Goal: Task Accomplishment & Management: Manage account settings

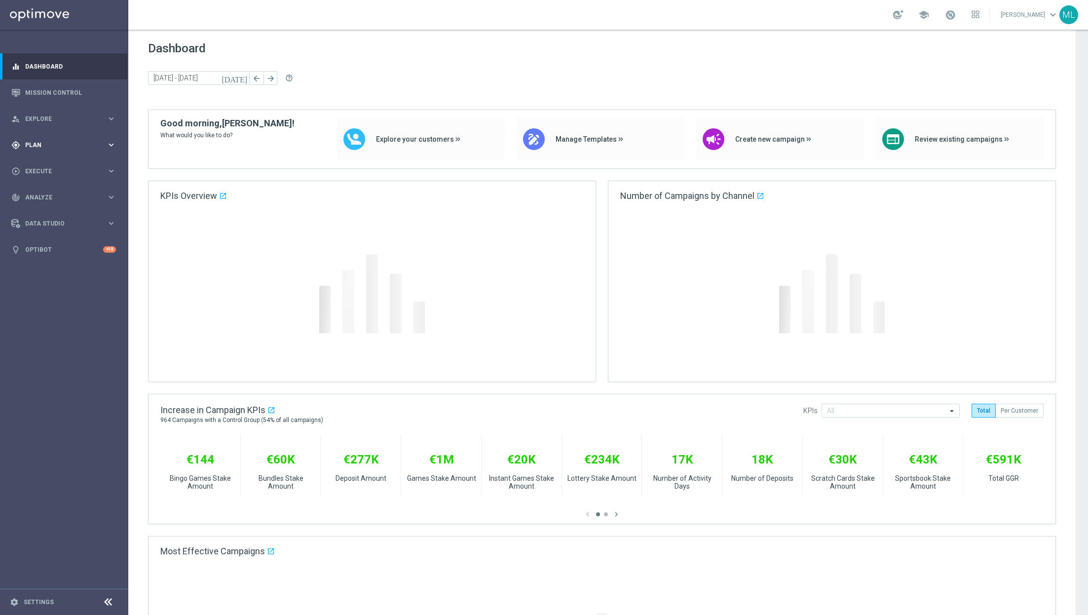
click at [111, 144] on icon "keyboard_arrow_right" at bounding box center [111, 144] width 9 height 9
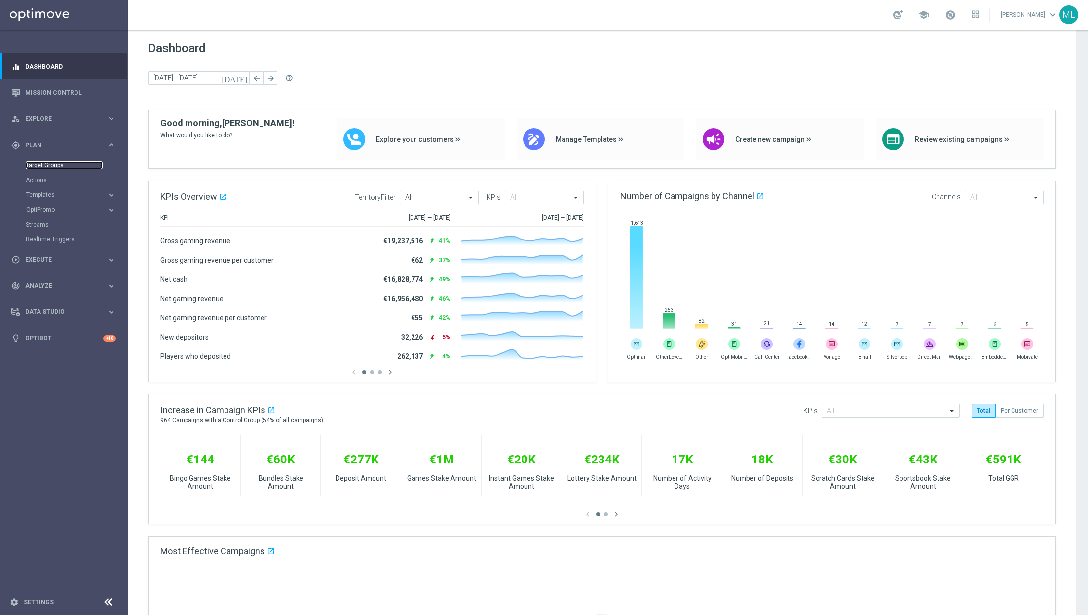
click at [53, 166] on link "Target Groups" at bounding box center [64, 165] width 77 height 8
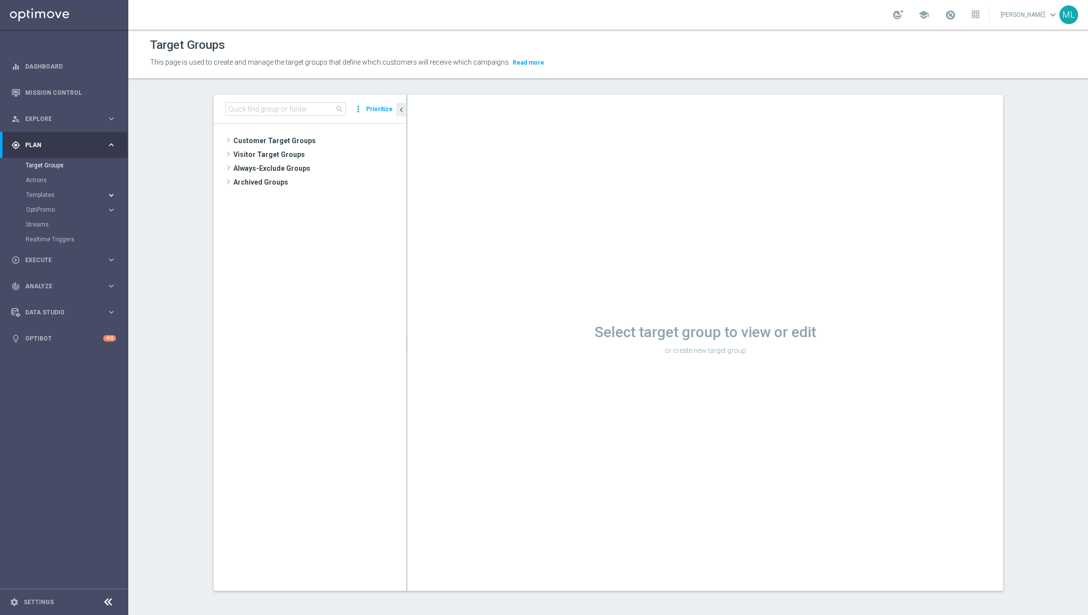
click at [109, 195] on icon "keyboard_arrow_right" at bounding box center [111, 194] width 9 height 9
click at [49, 210] on link "Optimail" at bounding box center [67, 210] width 72 height 8
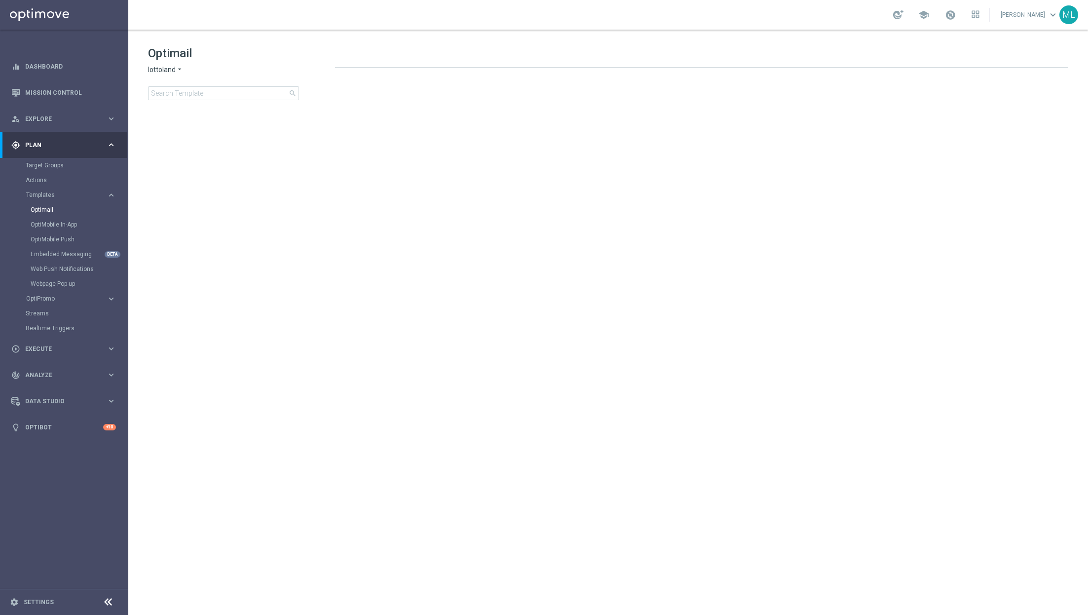
click at [181, 70] on icon "arrow_drop_down" at bounding box center [180, 69] width 8 height 9
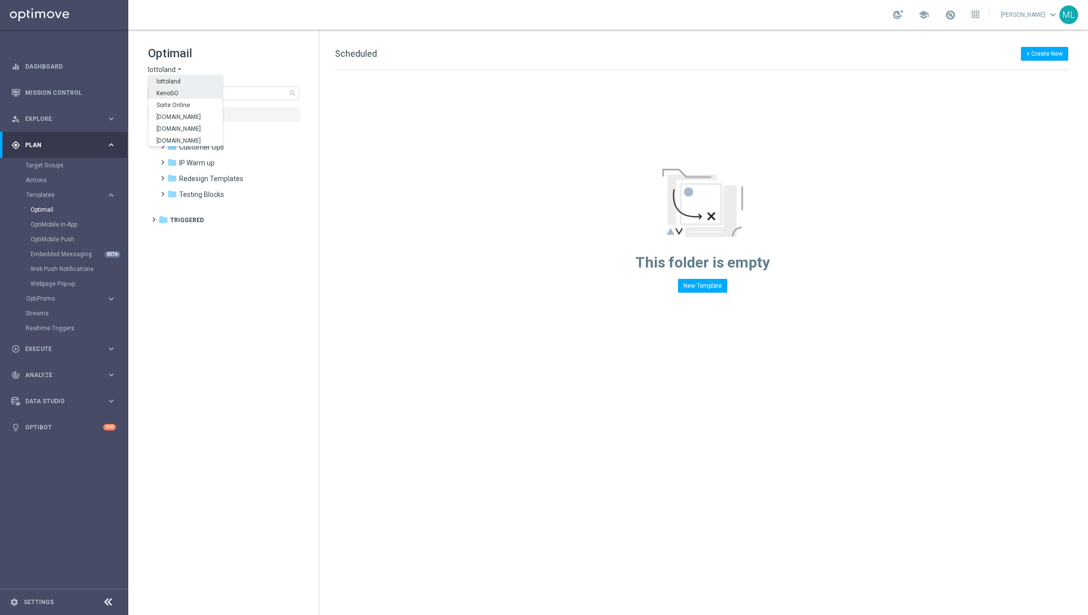
click at [182, 89] on div "KenoGO" at bounding box center [186, 93] width 74 height 12
click at [200, 95] on input at bounding box center [223, 93] width 151 height 14
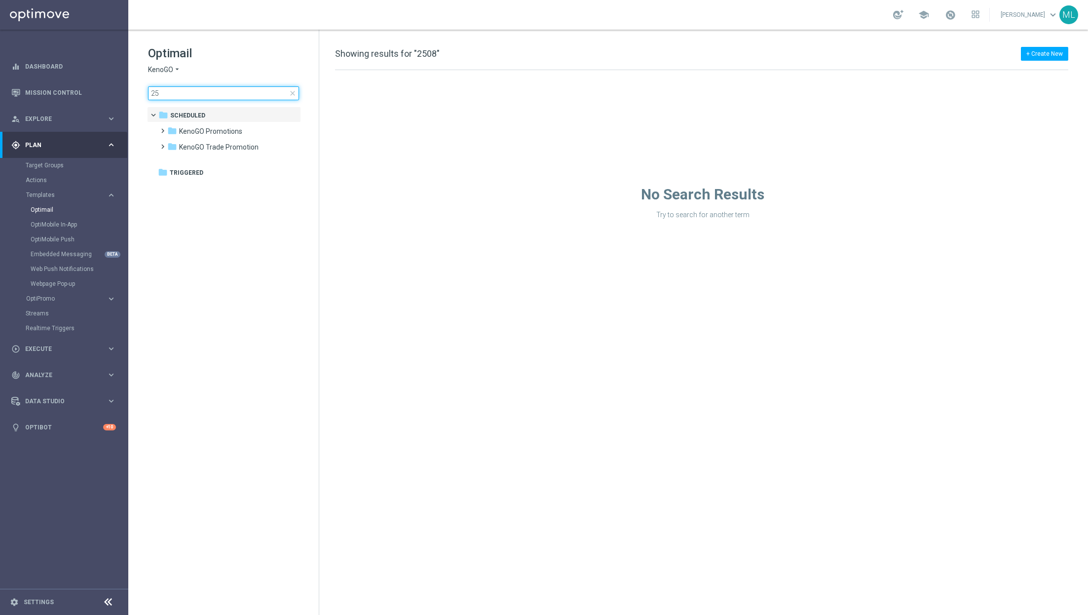
type input "2"
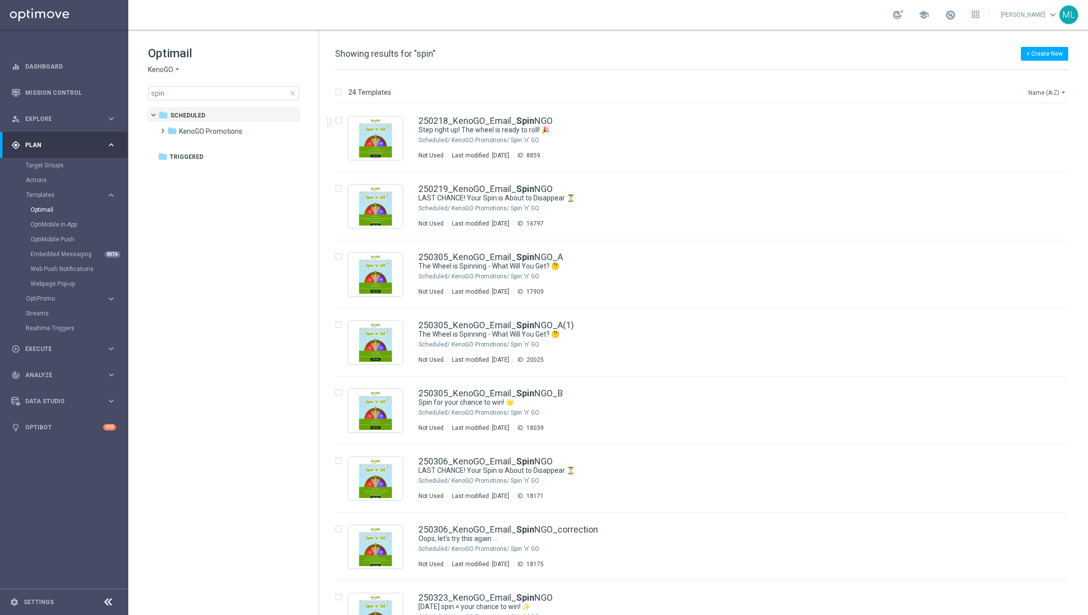
click at [725, 92] on icon "arrow_drop_down" at bounding box center [1063, 92] width 8 height 8
click at [725, 147] on span "Date Modified (Oldest)" at bounding box center [1029, 150] width 64 height 7
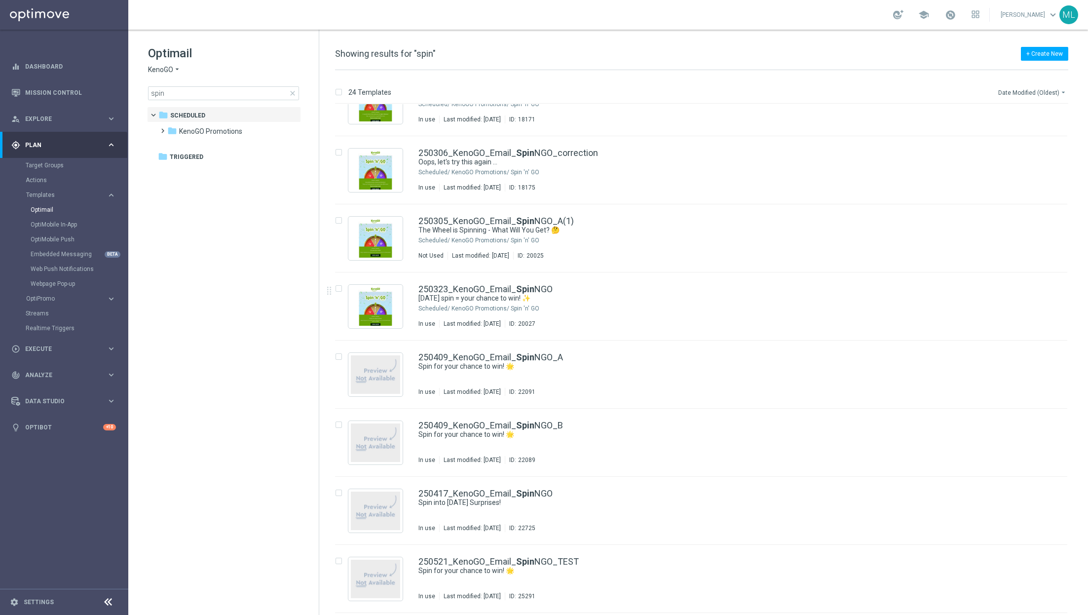
scroll to position [309, 0]
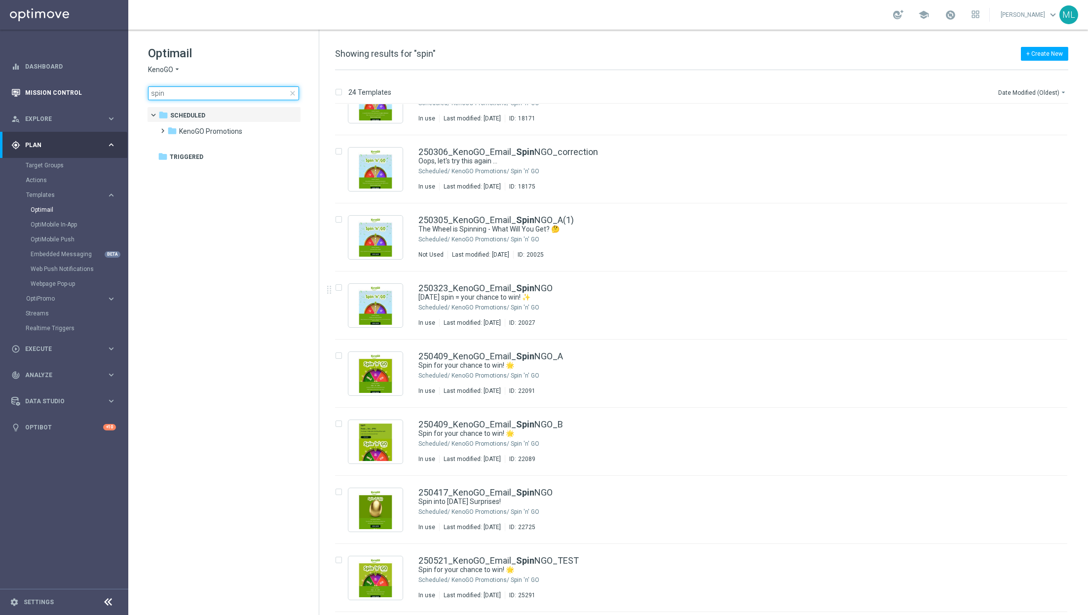
drag, startPoint x: 197, startPoint y: 95, endPoint x: 110, endPoint y: 91, distance: 87.9
click at [110, 91] on main "equalizer Dashboard Mission Control" at bounding box center [544, 307] width 1088 height 615
type input "0"
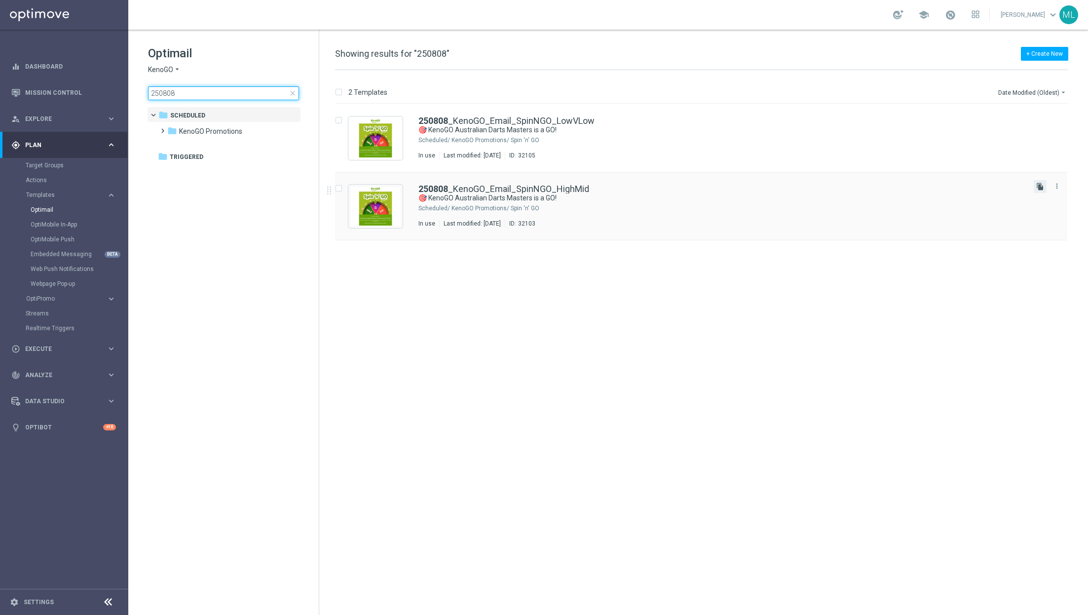
type input "250808"
click at [725, 184] on icon "file_copy" at bounding box center [1040, 187] width 8 height 8
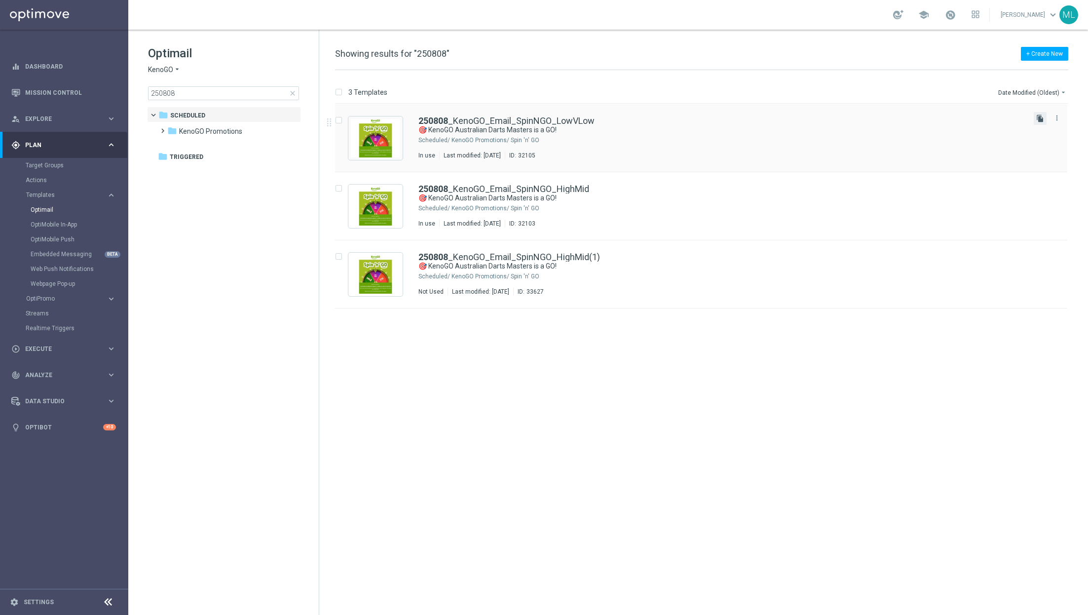
click at [725, 120] on icon "file_copy" at bounding box center [1040, 118] width 8 height 8
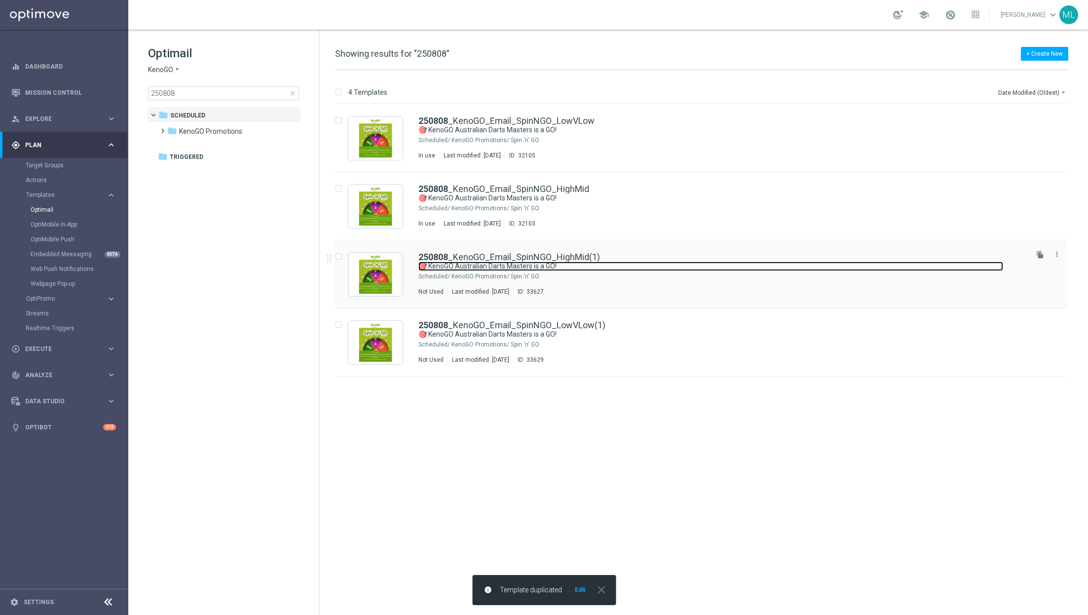
click at [698, 265] on link "🎯 KenoGO Australian Darts Masters is a GO!" at bounding box center [710, 266] width 585 height 9
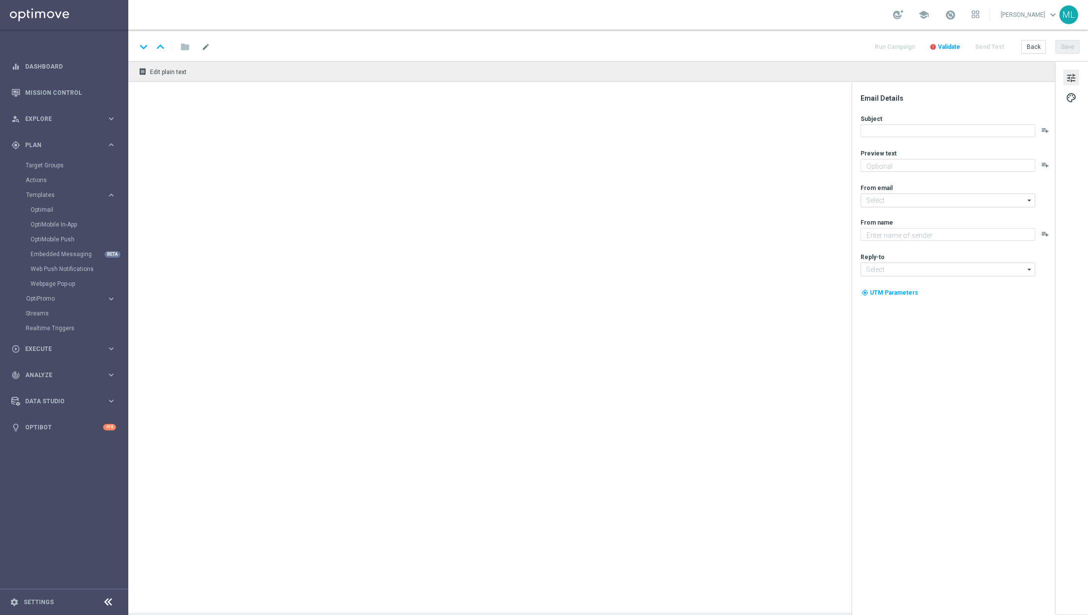
type input "250808_KenoGO_Email_SpinNGO_HighMid(1)"
type textarea "Step up the oche - your free spin awaits!"
type textarea "KenoGO"
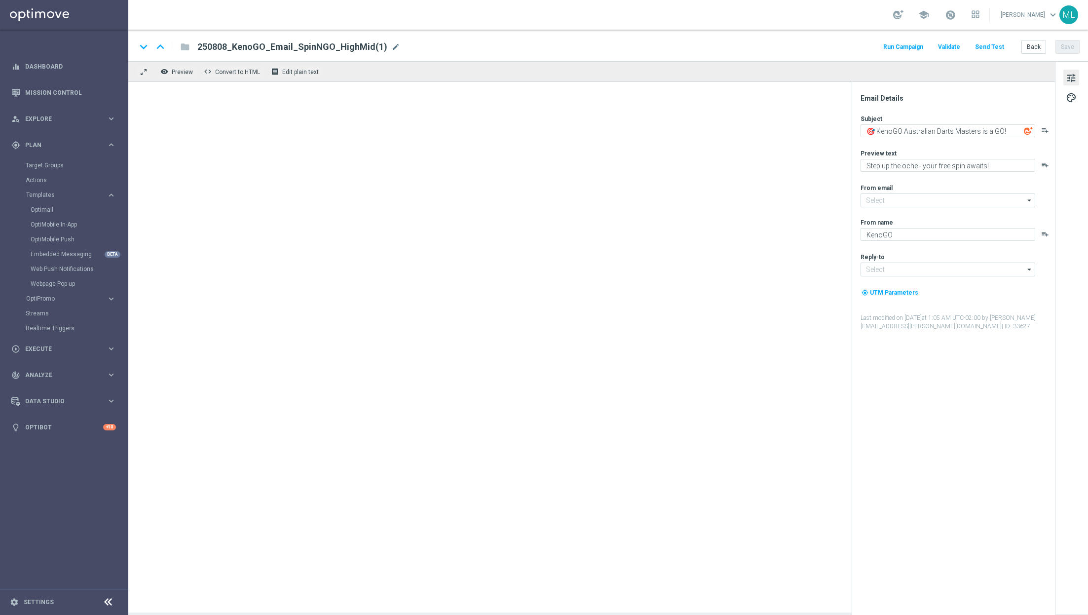
type input "mail@crm.kenogo.com.au"
type input "support@kenogo.com.au"
click at [391, 47] on span "mode_edit" at bounding box center [395, 46] width 9 height 9
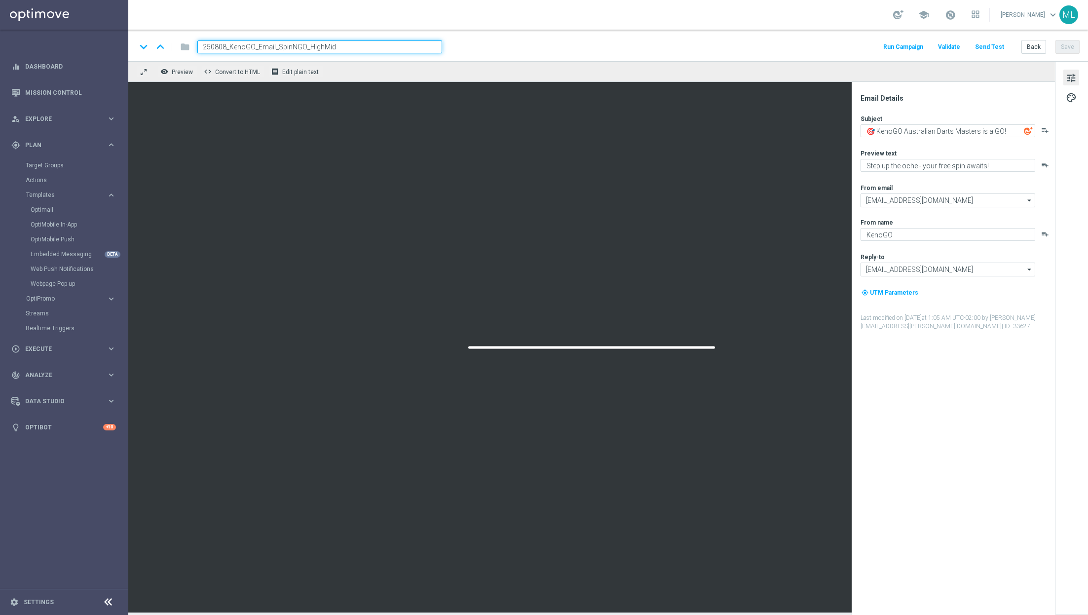
click at [225, 44] on input "250808_KenoGO_Email_SpinNGO_HighMid" at bounding box center [319, 46] width 245 height 13
type input "250825_KenoGO_Email_SpinNGO_HighMid"
click at [725, 49] on button "Save" at bounding box center [1067, 47] width 24 height 14
click at [725, 47] on button "Back" at bounding box center [1033, 47] width 25 height 14
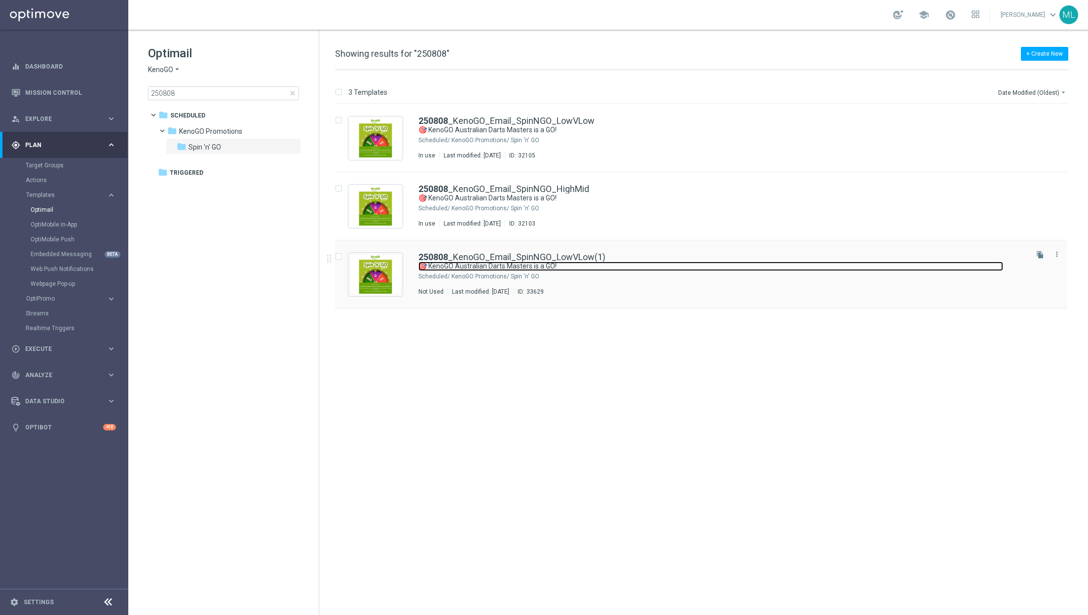
click at [725, 266] on link "🎯 KenoGO Australian Darts Masters is a GO!" at bounding box center [710, 266] width 585 height 9
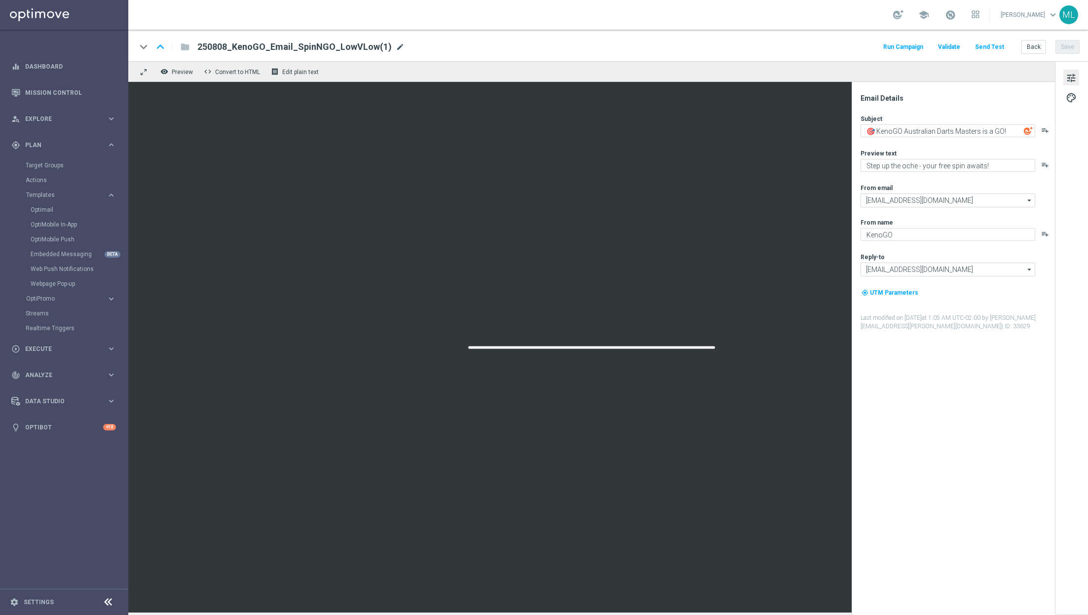
click at [396, 45] on span "mode_edit" at bounding box center [400, 46] width 9 height 9
click at [381, 45] on input "250808_KenoGO_Email_SpinNGO_LowVLow(1)" at bounding box center [319, 46] width 245 height 13
click at [226, 46] on input "250808_KenoGO_Email_SpinNGO_LowVLow" at bounding box center [319, 46] width 245 height 13
type input "250825_KenoGO_Email_SpinNGO_LowVLow"
click at [725, 45] on button "Save" at bounding box center [1067, 47] width 24 height 14
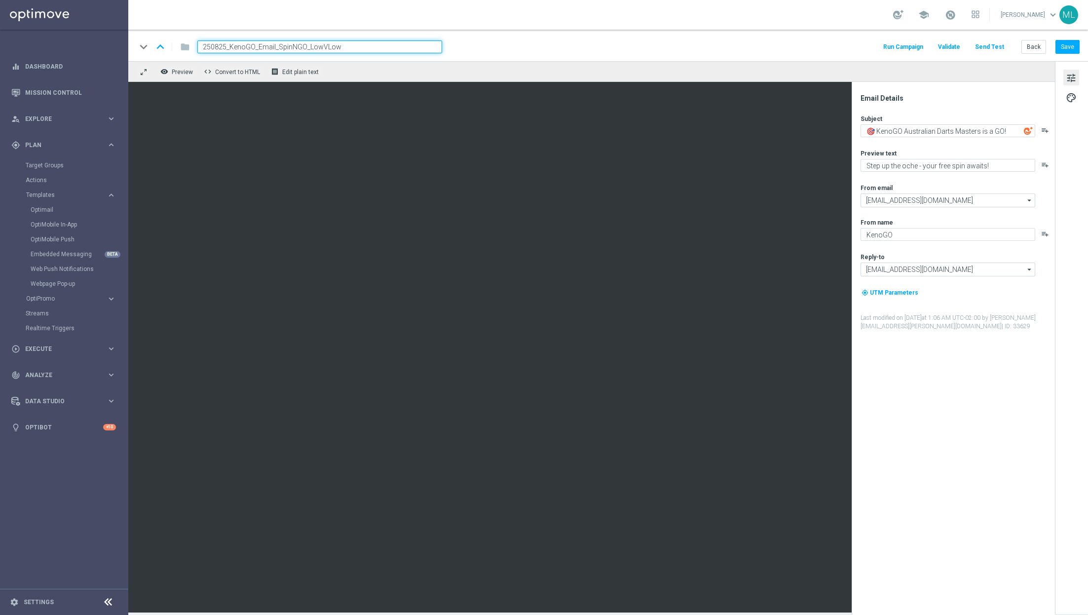
click at [725, 40] on div "keyboard_arrow_down keyboard_arrow_up folder 250825_KenoGO_Email_SpinNGO_LowVLo…" at bounding box center [607, 46] width 943 height 13
click at [725, 45] on button "Save" at bounding box center [1067, 47] width 24 height 14
click at [589, 24] on div "school Maria Lopez Boras keyboard_arrow_down ML" at bounding box center [608, 15] width 960 height 30
click at [725, 50] on button "Save" at bounding box center [1067, 47] width 24 height 14
click at [631, 38] on div "keyboard_arrow_down keyboard_arrow_up folder 250825_KenoGO_Email_SpinNGO_LowVLo…" at bounding box center [608, 46] width 960 height 32
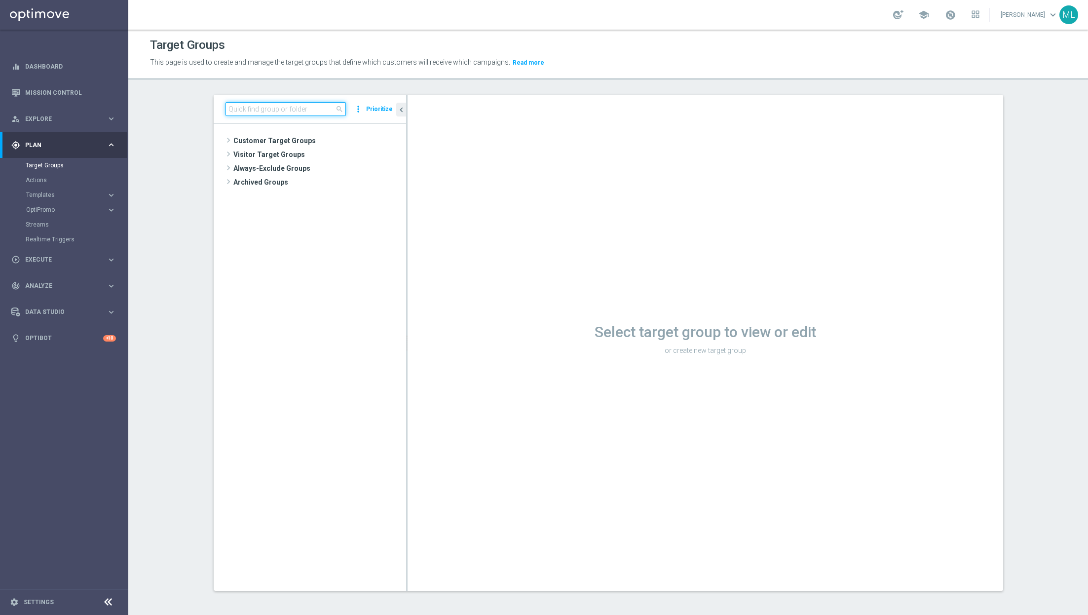
click at [269, 106] on input at bounding box center [285, 109] width 120 height 14
click at [270, 111] on input "250825" at bounding box center [285, 109] width 120 height 14
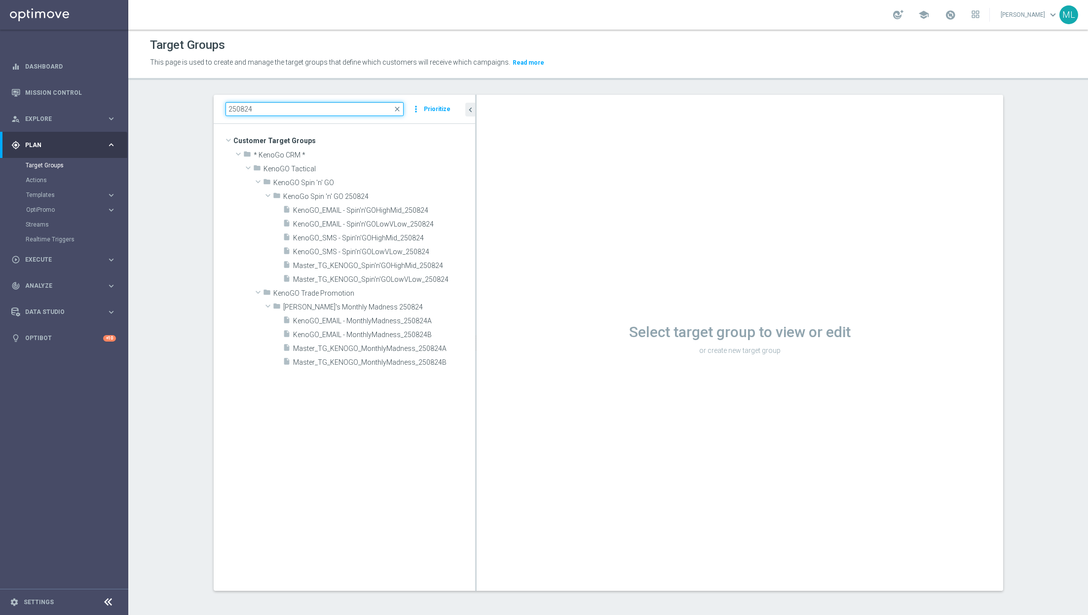
drag, startPoint x: 406, startPoint y: 285, endPoint x: 475, endPoint y: 319, distance: 77.0
click at [475, 319] on div at bounding box center [475, 343] width 1 height 496
type input "250824"
click at [454, 195] on icon "mode_edit" at bounding box center [456, 196] width 8 height 8
click at [372, 193] on input "KenoGo Spin 'n' GO 250824" at bounding box center [332, 195] width 99 height 11
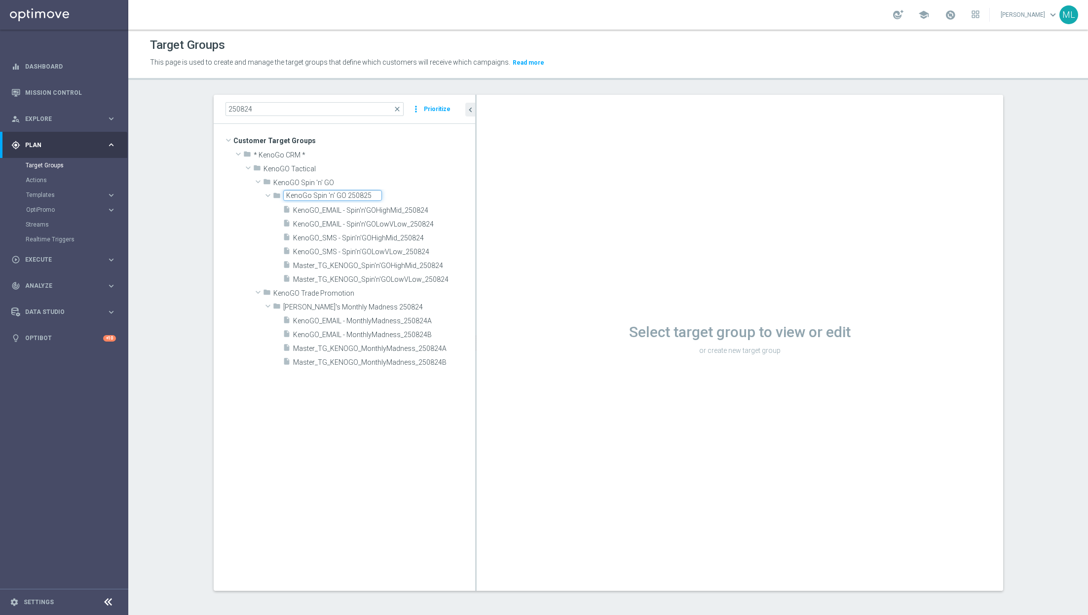
type input "KenoGo Spin 'n' GO 250825"
click at [309, 209] on span "KenoGO_EMAIL - Spin'n'GOHighMid_250824" at bounding box center [373, 210] width 160 height 8
click at [346, 208] on span "KenoGO_EMAIL - Spin'n'GOHighMid_250824" at bounding box center [372, 210] width 158 height 8
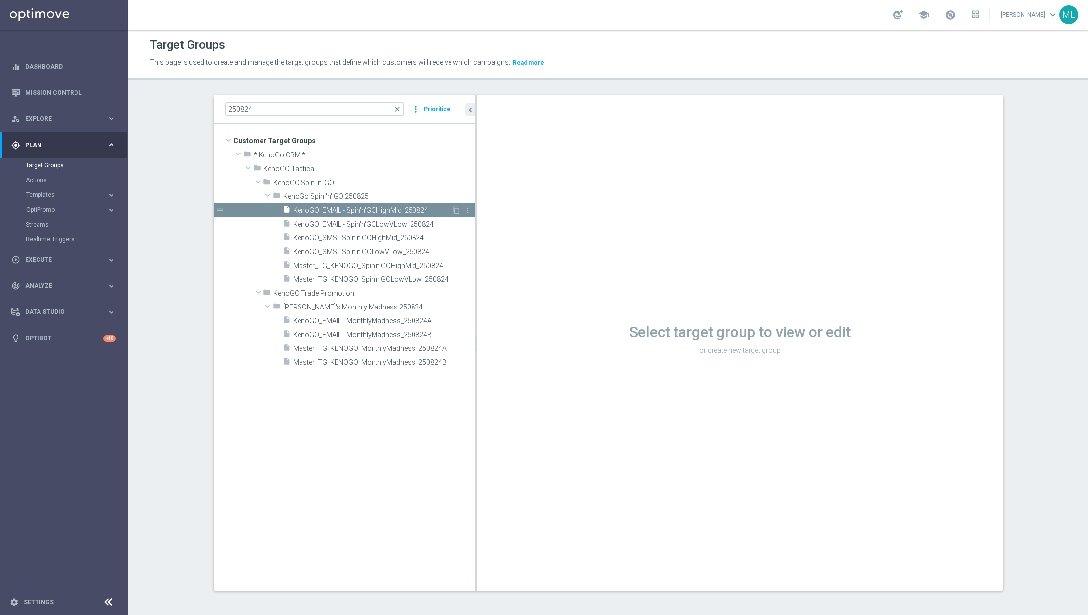
click at [415, 209] on span "KenoGO_EMAIL - Spin'n'GOHighMid_250824" at bounding box center [372, 210] width 158 height 8
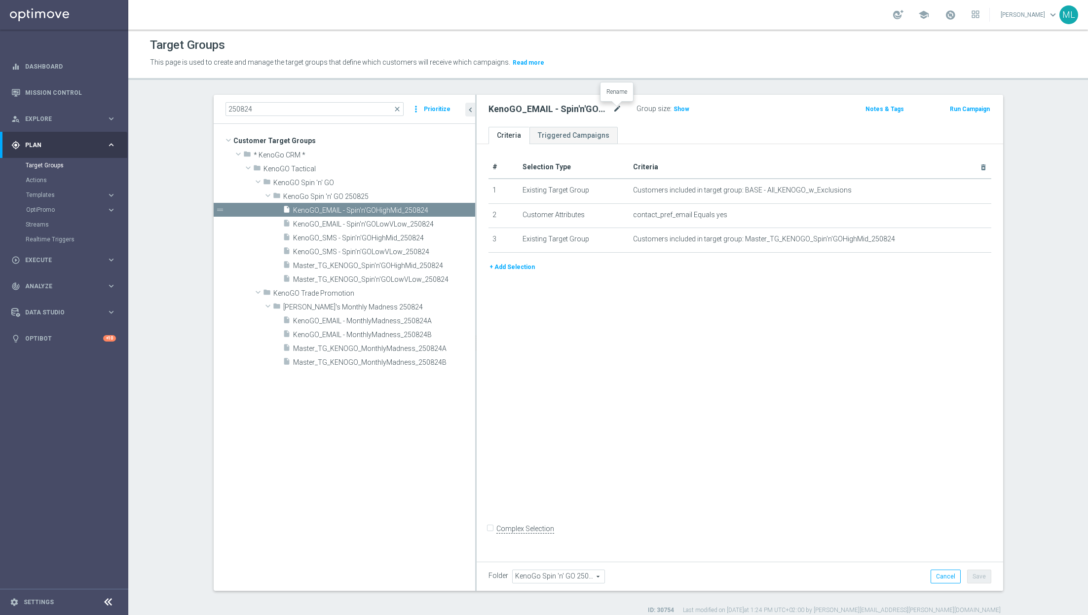
click at [615, 109] on icon "mode_edit" at bounding box center [617, 109] width 9 height 12
click at [618, 110] on input "KenoGO_EMAIL - Spin'n'GOHighMid_250824" at bounding box center [554, 110] width 133 height 14
type input "KenoGO_EMAIL - Spin'n'GOHighMid_250825"
click at [743, 99] on div "KenoGO_EMAIL - Spin'n'GOHighMid_250825 Group size : Show Notes & Tags Run Campa…" at bounding box center [740, 111] width 526 height 32
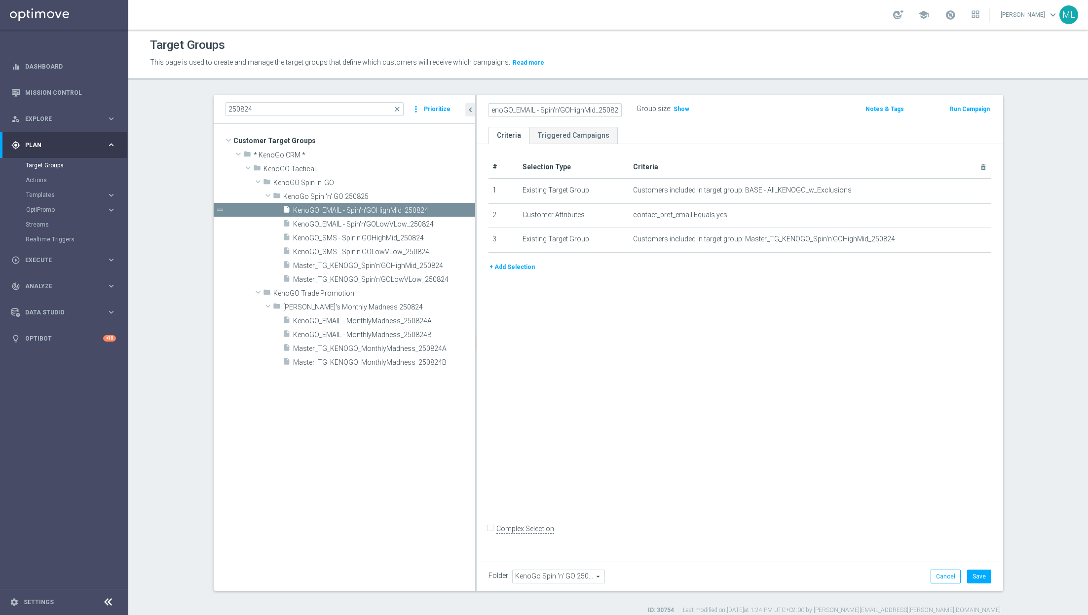
scroll to position [0, 0]
click at [400, 222] on span "KenoGO_EMAIL - Spin'n'GOLowVLow_250824" at bounding box center [372, 224] width 158 height 8
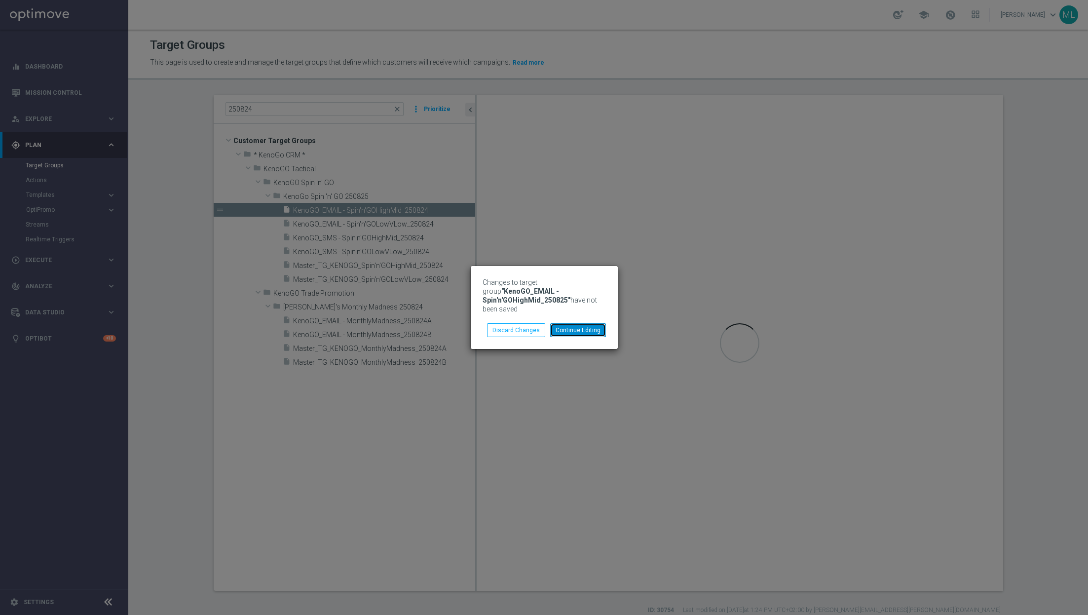
click at [571, 332] on button "Continue Editing" at bounding box center [578, 330] width 56 height 14
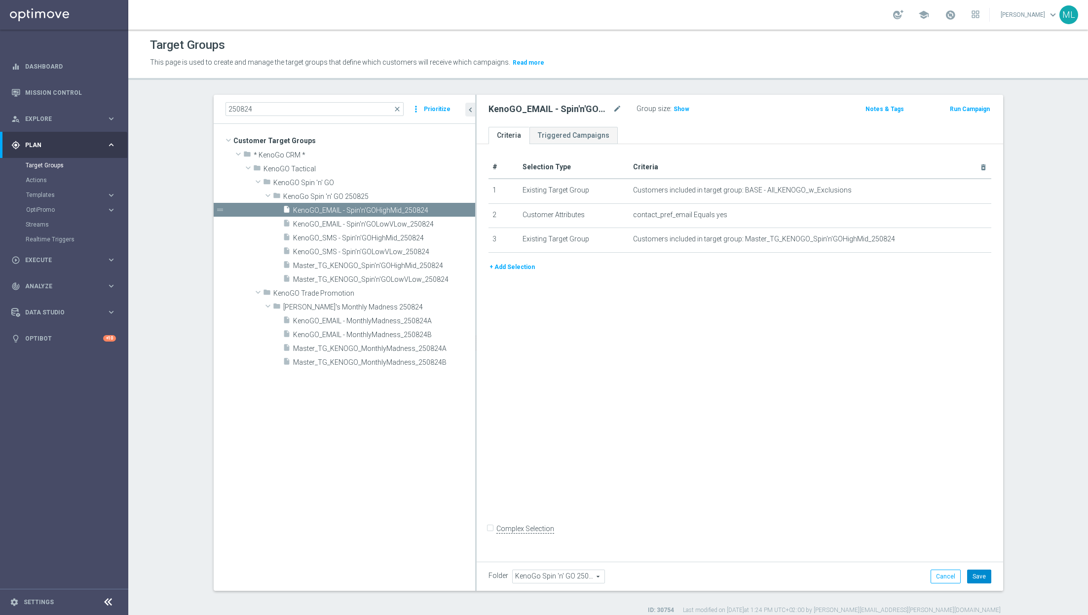
click at [979, 576] on button "Save" at bounding box center [979, 576] width 24 height 14
click at [382, 221] on span "KenoGO_EMAIL - Spin'n'GOLowVLow_250824" at bounding box center [372, 224] width 158 height 8
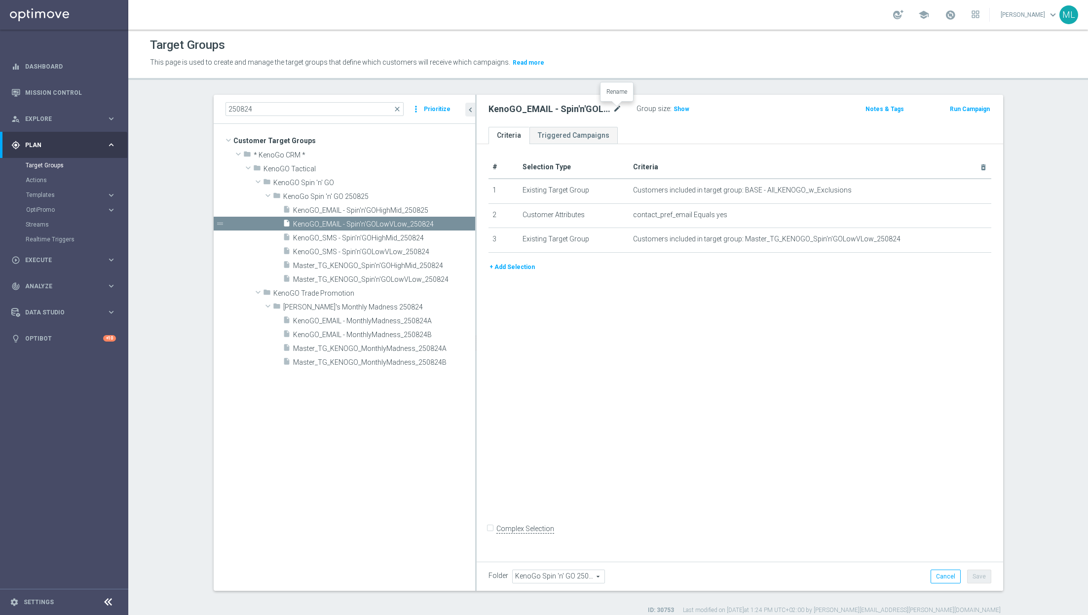
click at [619, 109] on icon "mode_edit" at bounding box center [617, 109] width 9 height 12
click at [613, 109] on input "KenoGO_EMAIL - Spin'n'GOLowVLow_250824" at bounding box center [554, 110] width 133 height 14
click at [617, 109] on input "KenoGO_EMAIL - Spin'n'GOLowVLow_250824" at bounding box center [554, 110] width 133 height 14
type input "KenoGO_EMAIL - Spin'n'GOLowVLow_250825"
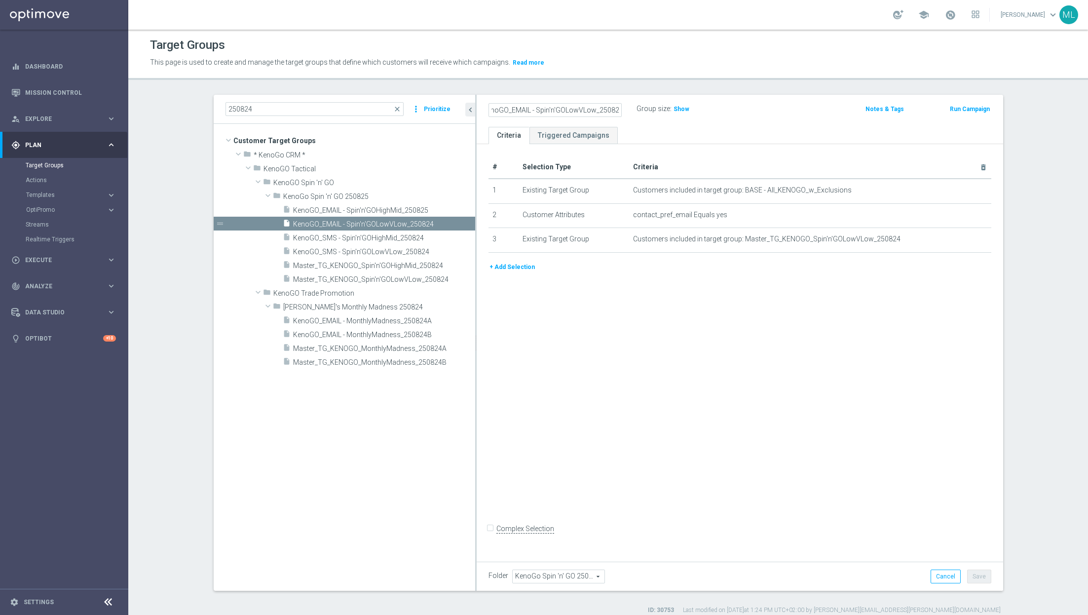
click at [742, 105] on div "KenoGO_EMAIL - Spin'n'GOLowVLow_250825 Group size : Show" at bounding box center [653, 109] width 345 height 15
click at [977, 575] on button "Save" at bounding box center [979, 576] width 24 height 14
click at [378, 234] on span "KenoGO_SMS - Spin'n'GOHighMid_250824" at bounding box center [372, 238] width 158 height 8
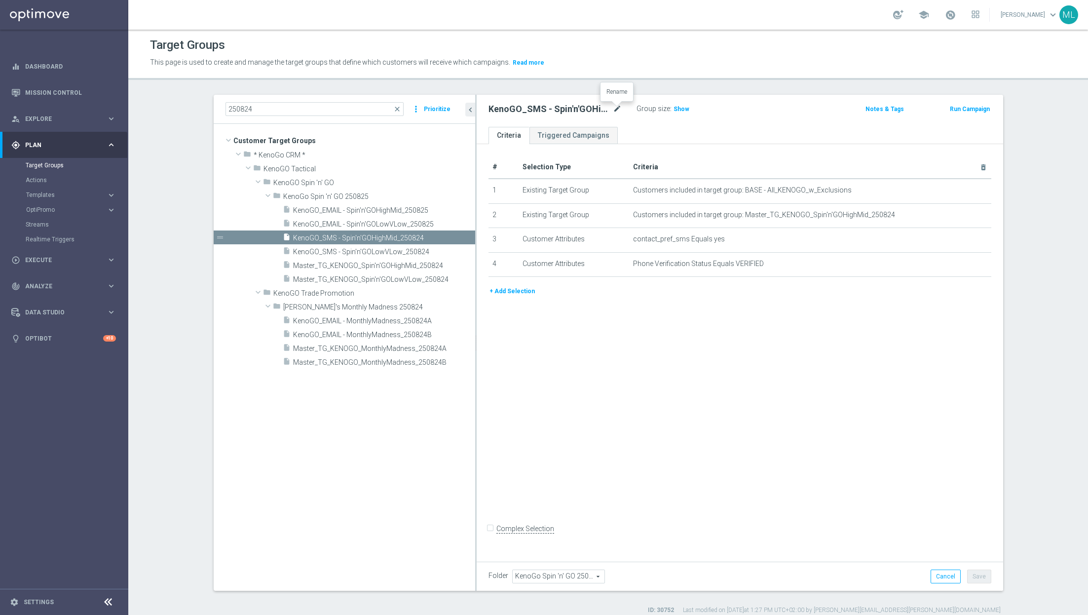
click at [619, 106] on icon "mode_edit" at bounding box center [617, 109] width 9 height 12
click at [619, 111] on input "KenoGO_SMS - Spin'n'GOHighMid_250824" at bounding box center [554, 110] width 133 height 14
type input "KenoGO_SMS - Spin'n'GOHighMid_250825"
click at [795, 98] on div "KenoGO_SMS - Spin'n'GOHighMid_250825 Group size : Show Notes & Tags Run Campaign" at bounding box center [740, 111] width 526 height 32
click at [977, 572] on button "Save" at bounding box center [979, 576] width 24 height 14
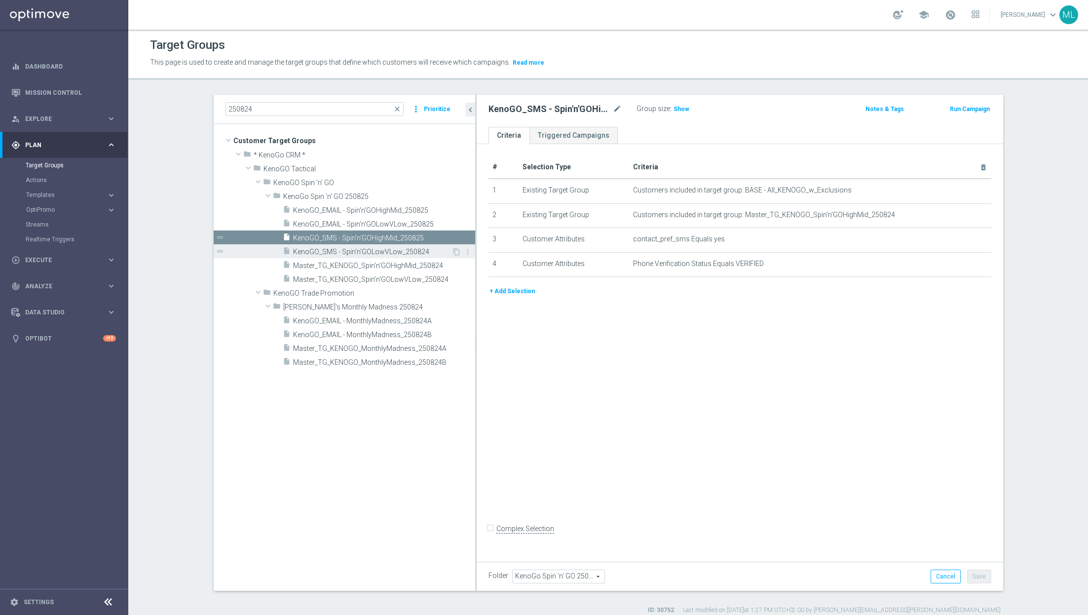
click at [399, 252] on span "KenoGO_SMS - Spin'n'GOLowVLow_250824" at bounding box center [372, 252] width 158 height 8
click at [617, 106] on icon "mode_edit" at bounding box center [617, 109] width 9 height 12
click at [615, 109] on input "KenoGO_SMS - Spin'n'GOLowVLow_250824" at bounding box center [554, 110] width 133 height 14
click at [618, 109] on input "KenoGO_SMS - Spin'n'GOLowVLow_250824" at bounding box center [554, 110] width 133 height 14
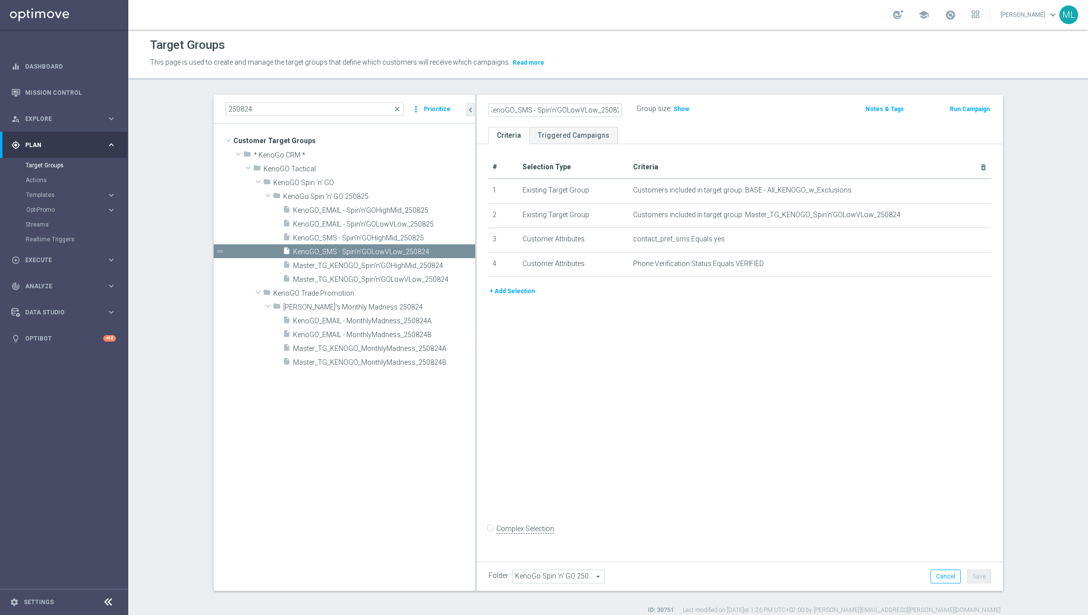
type input "KenoGO_SMS - Spin'n'GOLowVLow_250825"
click at [752, 111] on div "KenoGO_SMS - Spin'n'GOLowVLow_250825 Group size : Show" at bounding box center [653, 109] width 345 height 15
click at [982, 584] on div "Folder KenoGo Spin 'n' GO 250825 KenoGo Spin 'n' GO 250825 arrow_drop_down sear…" at bounding box center [740, 576] width 526 height 29
click at [979, 579] on button "Save" at bounding box center [979, 576] width 24 height 14
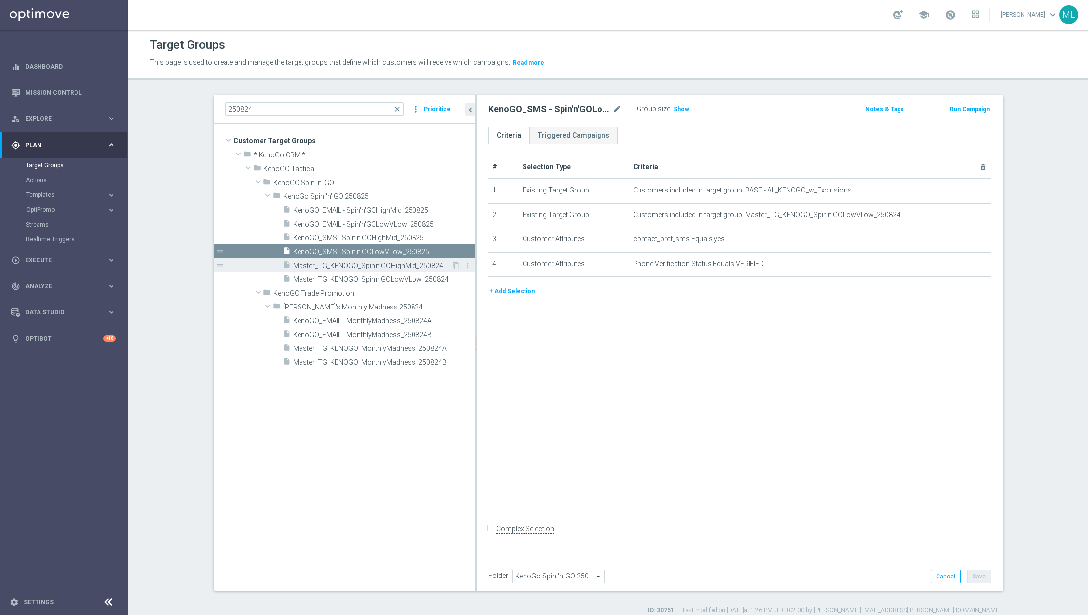
click at [416, 264] on span "Master_TG_KENOGO_Spin'n'GOHighMid_250824" at bounding box center [372, 266] width 158 height 8
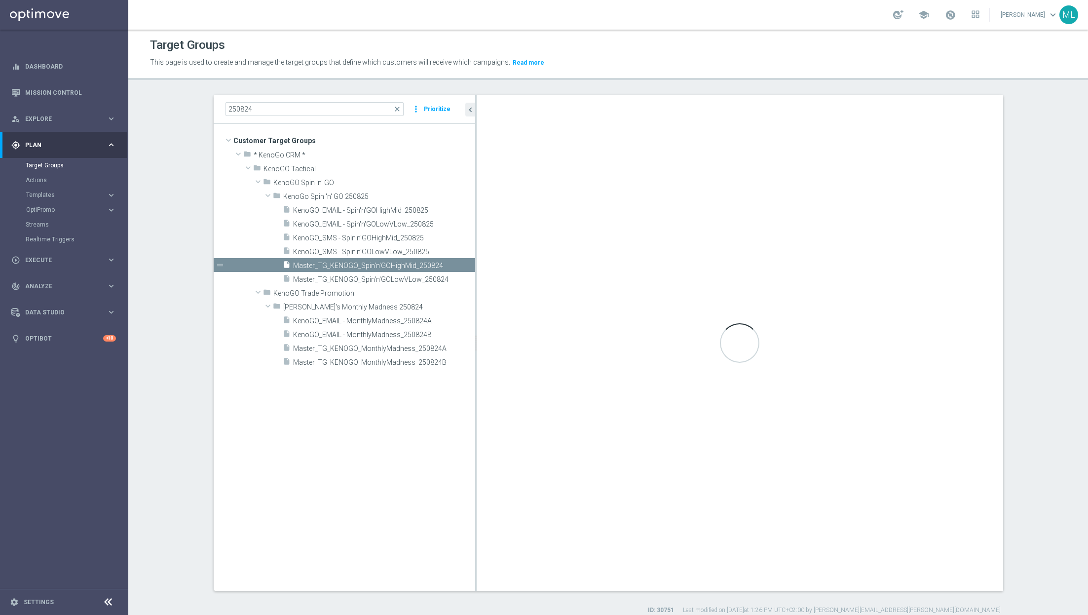
checkbox input "true"
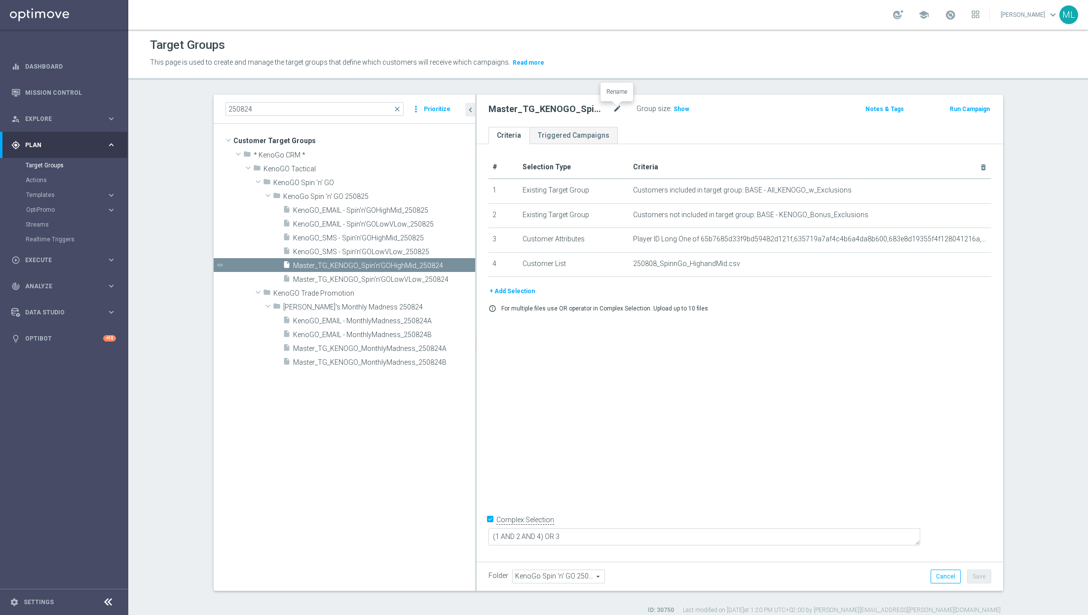
click at [618, 103] on icon "mode_edit" at bounding box center [617, 109] width 9 height 12
click at [617, 110] on input "Master_TG_KENOGO_Spin'n'GOHighMid_250824" at bounding box center [554, 110] width 133 height 14
type input "Master_TG_KENOGO_Spin'n'GOHighMid_250825"
click at [745, 107] on div "Master_TG_KENOGO_Spin'n'GOHighMid_250825 Group size : Show" at bounding box center [653, 109] width 345 height 15
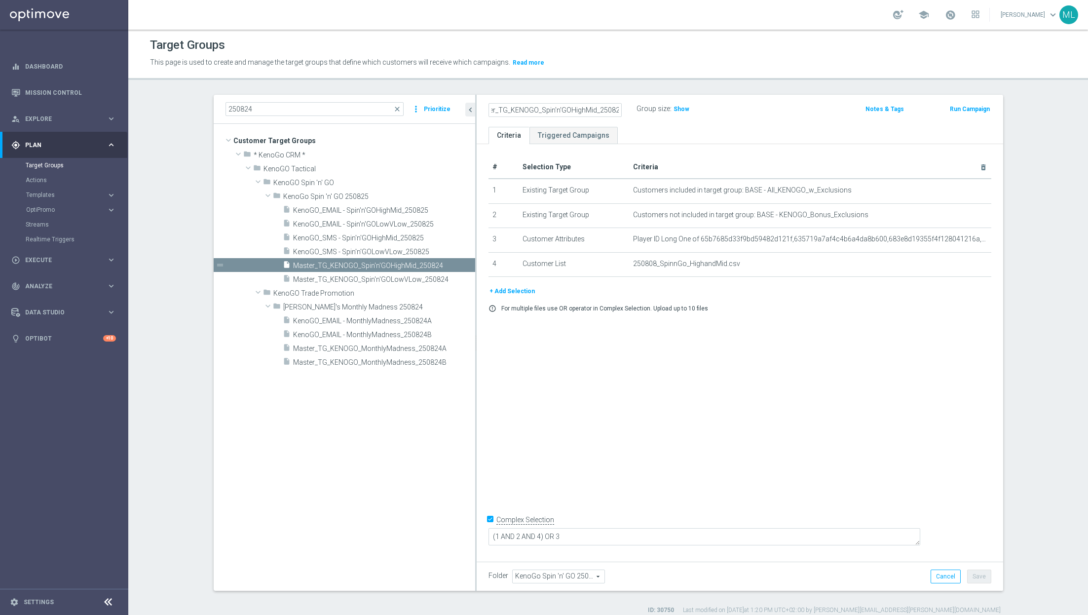
scroll to position [0, 0]
click at [976, 573] on button "Save" at bounding box center [979, 576] width 24 height 14
click at [370, 276] on span "Master_TG_KENOGO_Spin'n'GOLowVLow_250824" at bounding box center [372, 279] width 158 height 8
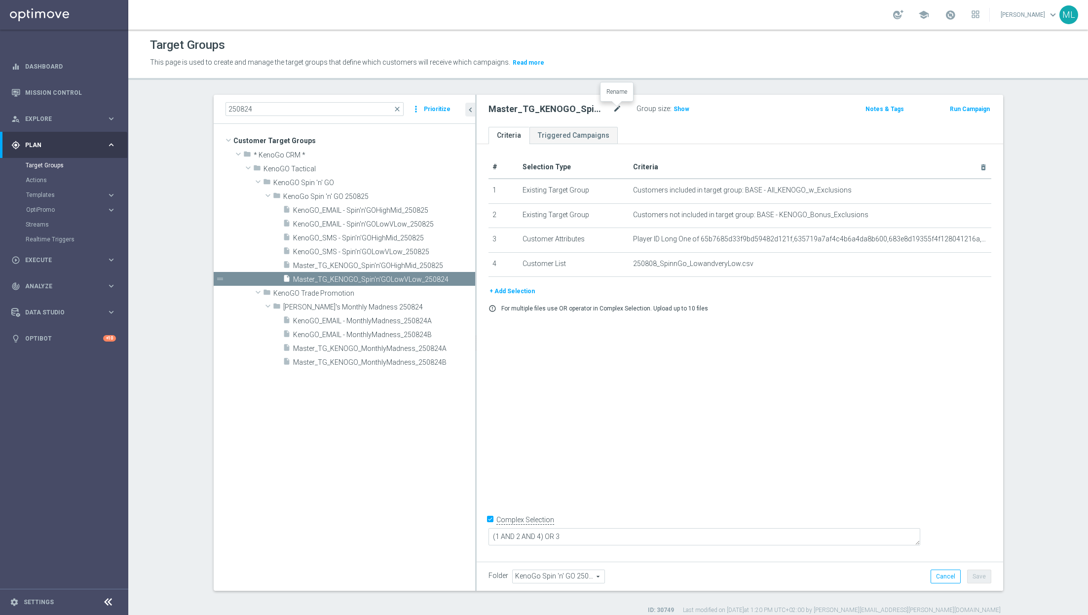
click at [621, 110] on icon "mode_edit" at bounding box center [617, 109] width 9 height 12
click at [620, 109] on input "Master_TG_KENOGO_Spin'n'GOLowVLow_250824" at bounding box center [554, 110] width 133 height 14
type input "Master_TG_KENOGO_Spin'n'GOLowVLow_250825"
click at [831, 127] on ul "Criteria Triggered Campaigns" at bounding box center [740, 135] width 526 height 17
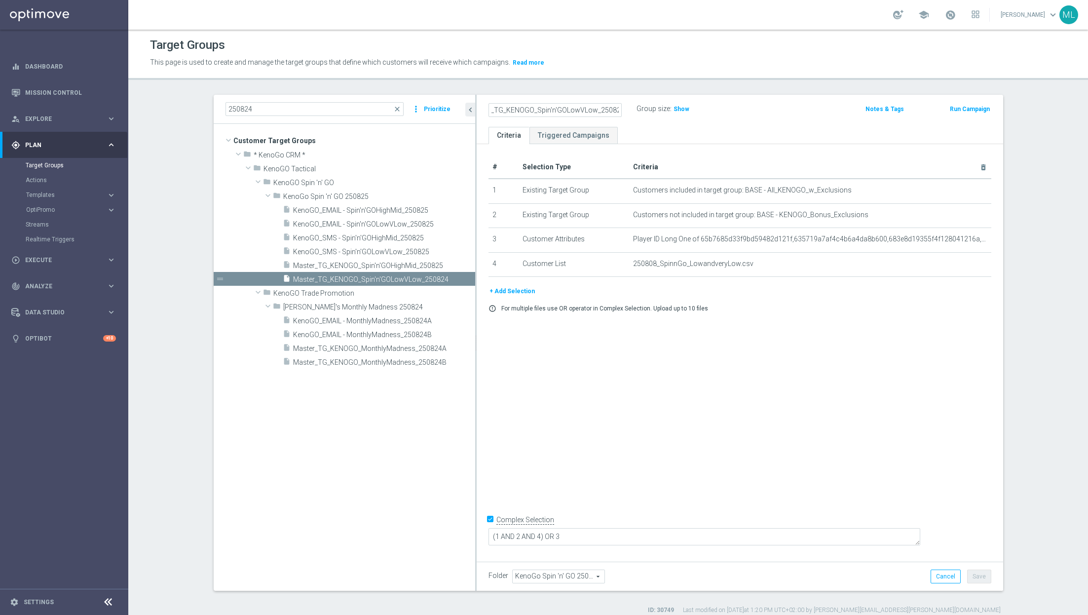
scroll to position [0, 0]
click at [980, 578] on button "Save" at bounding box center [979, 576] width 24 height 14
click at [290, 109] on input "250824" at bounding box center [314, 109] width 179 height 14
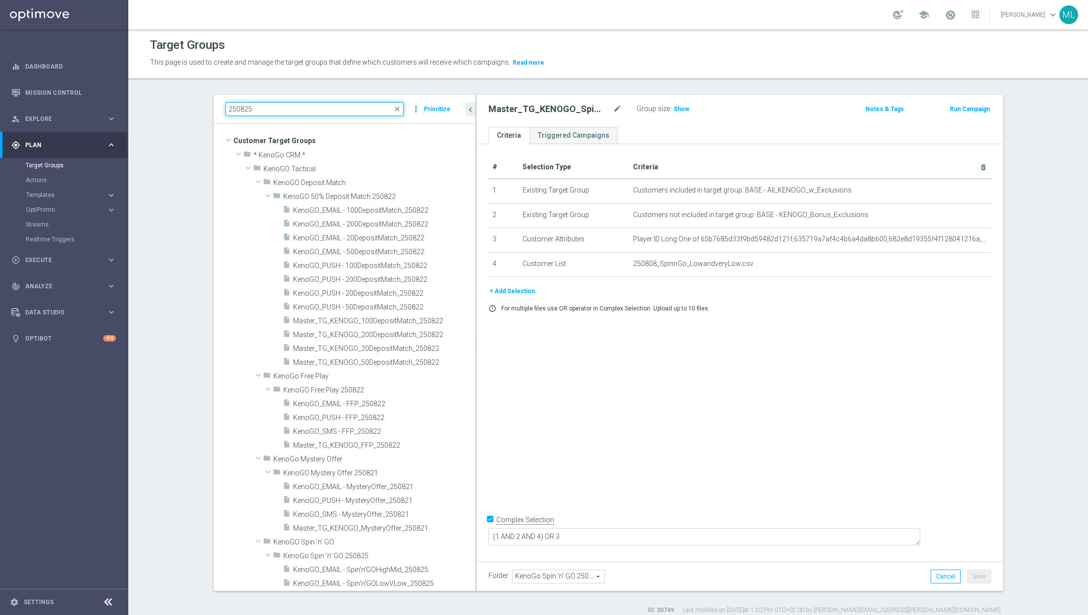
type input "250825"
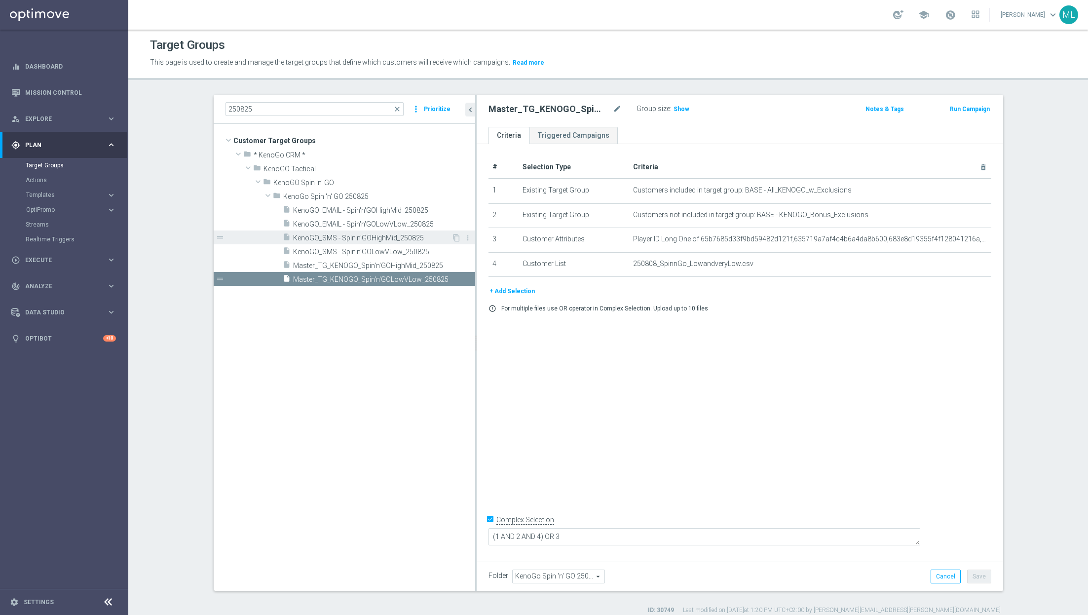
click at [399, 240] on span "KenoGO_SMS - Spin'n'GOHighMid_250825" at bounding box center [372, 238] width 158 height 8
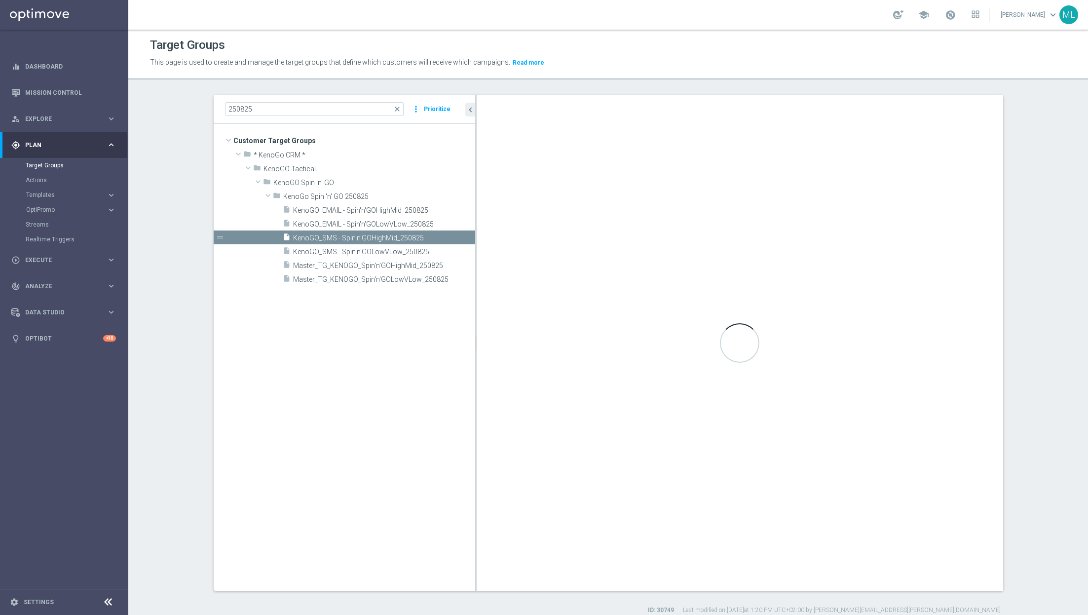
checkbox input "false"
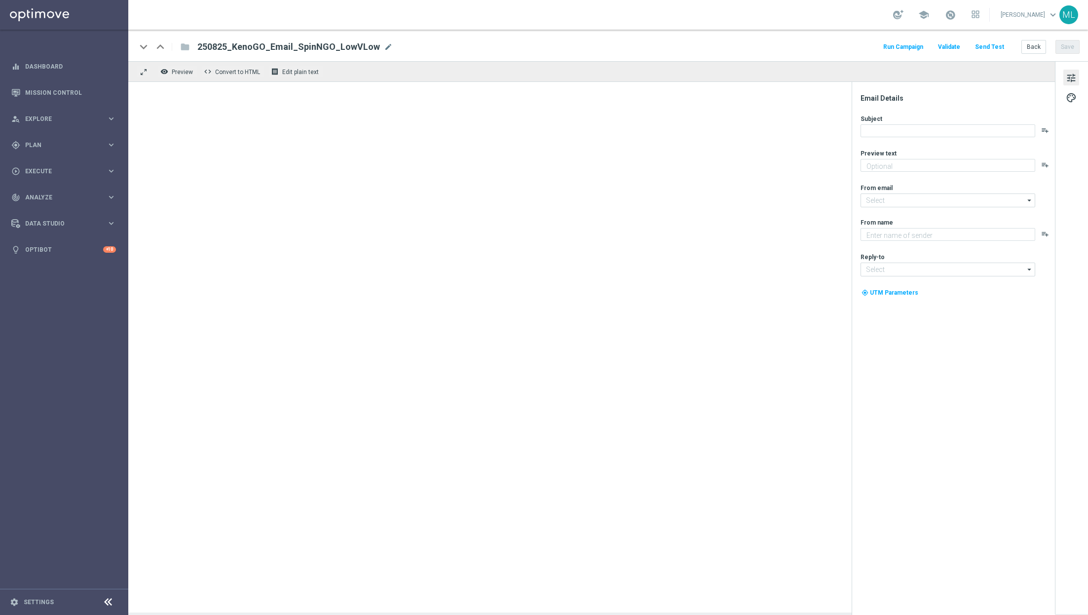
type textarea "Step up the oche - your free spin awaits!"
type input "[EMAIL_ADDRESS][DOMAIN_NAME]"
type textarea "KenoGO"
type input "[EMAIL_ADDRESS][DOMAIN_NAME]"
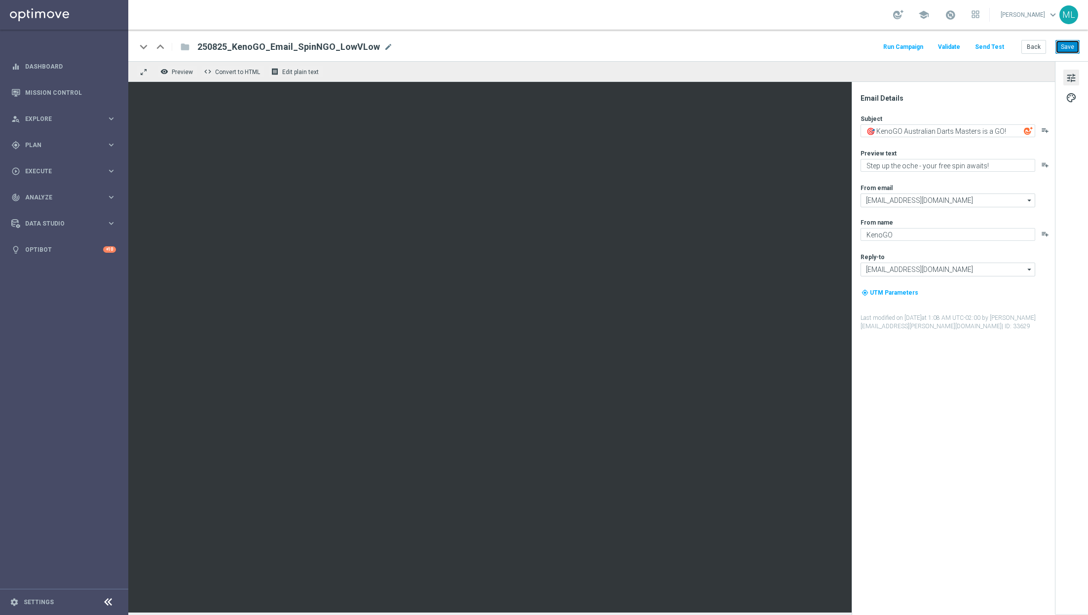
click at [1065, 44] on button "Save" at bounding box center [1067, 47] width 24 height 14
click at [907, 132] on textarea "🎯 KenoGO Australian Darts Masters is a GO!" at bounding box center [948, 130] width 175 height 13
paste textarea "Spin for your chance to win! 🌟"
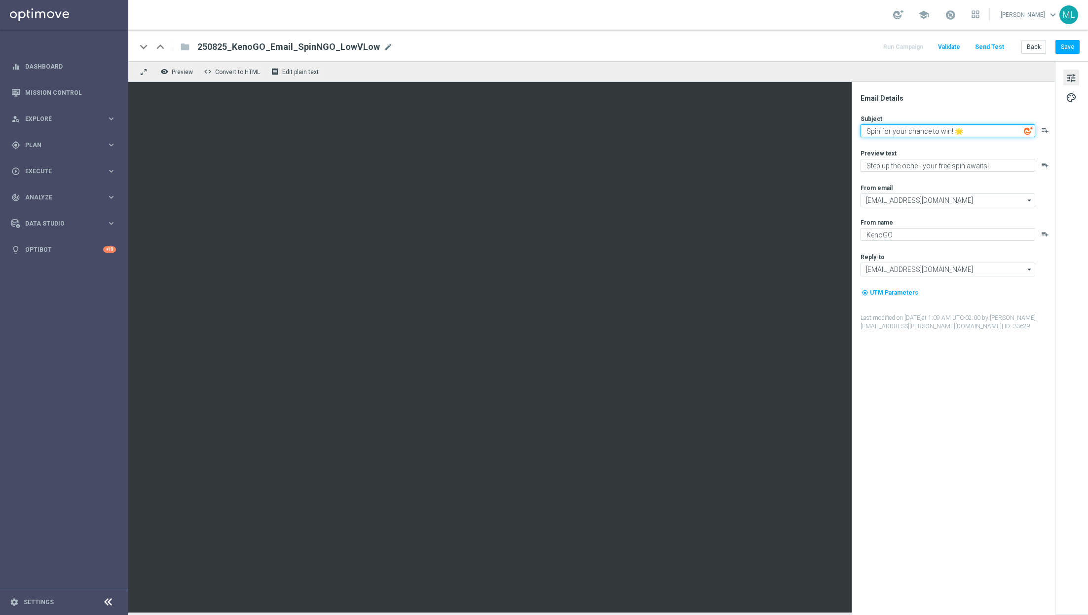
type textarea "Spin for your chance to win! 🌟"
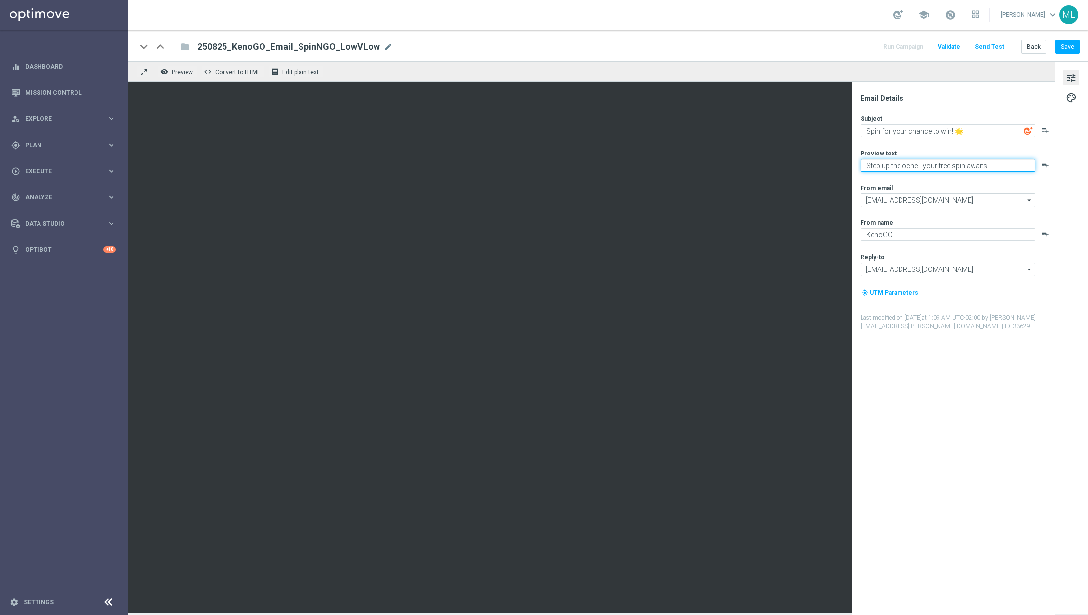
click at [894, 164] on textarea "Step up the oche - your free spin awaits!" at bounding box center [948, 165] width 175 height 13
paste textarea "Give it a whirl and see what's your"
type textarea "Give it a whirl and see what's yours!"
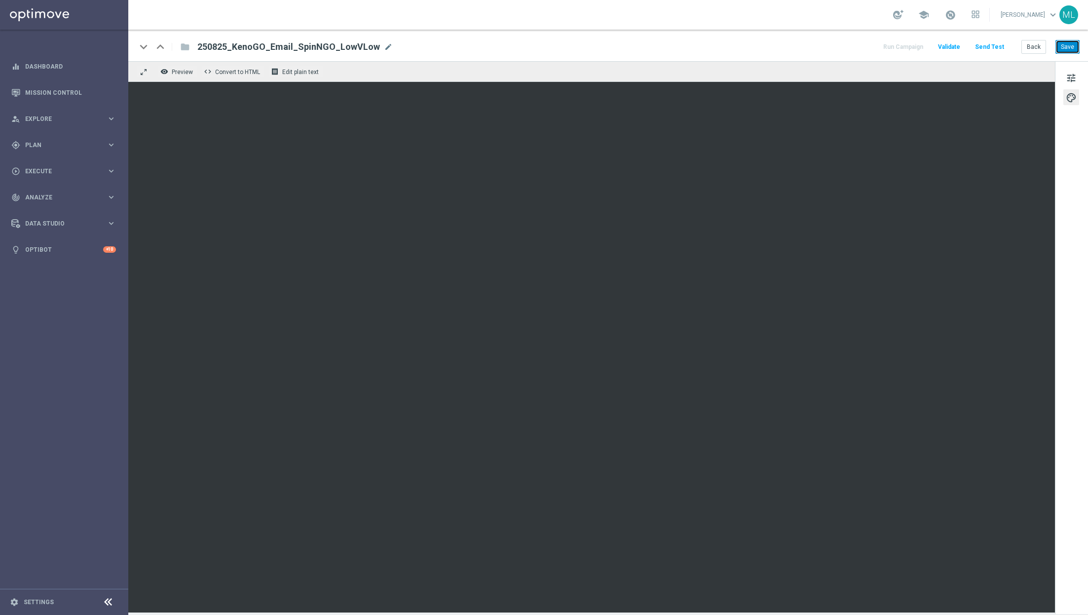
click at [1068, 50] on button "Save" at bounding box center [1067, 47] width 24 height 14
click at [1032, 49] on button "Back" at bounding box center [1033, 47] width 25 height 14
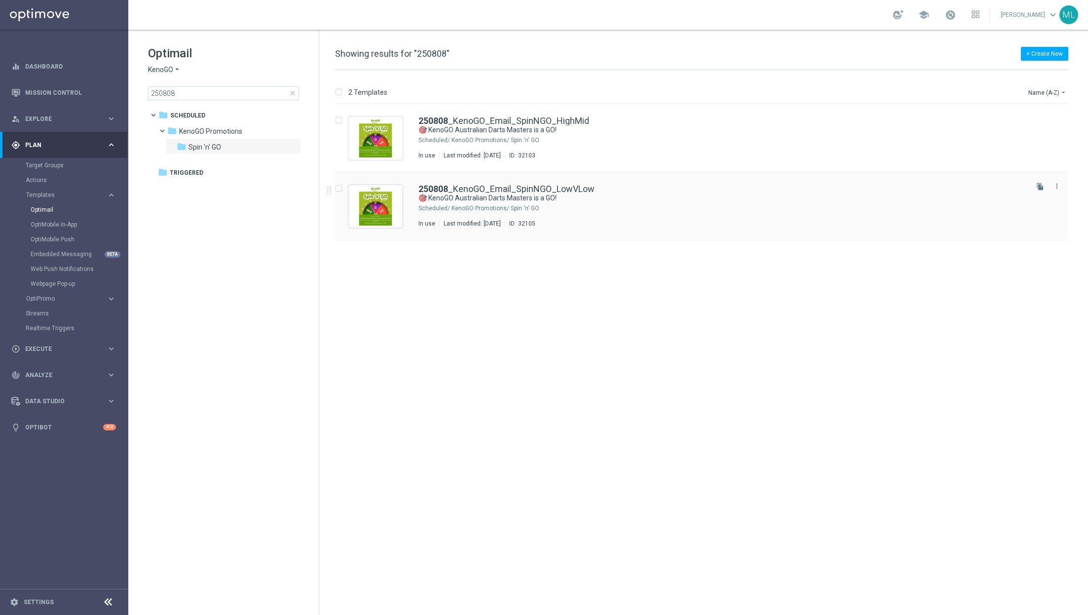
click at [617, 184] on div "250808 _KenoGO_Email_SpinNGO_LowVLow 🎯 KenoGO Australian Darts Masters is a GO!…" at bounding box center [701, 206] width 732 height 68
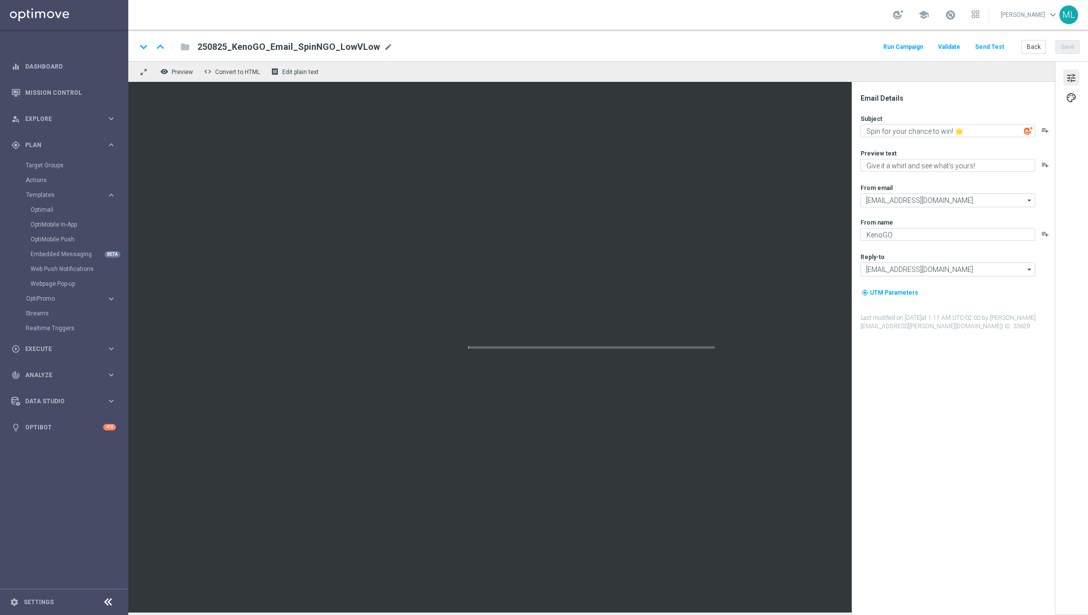
type textarea "🎯 KenoGO Australian Darts Masters is a GO!"
type textarea "Step up the oche - your free spin awaits!"
click at [1033, 47] on button "Back" at bounding box center [1033, 47] width 25 height 14
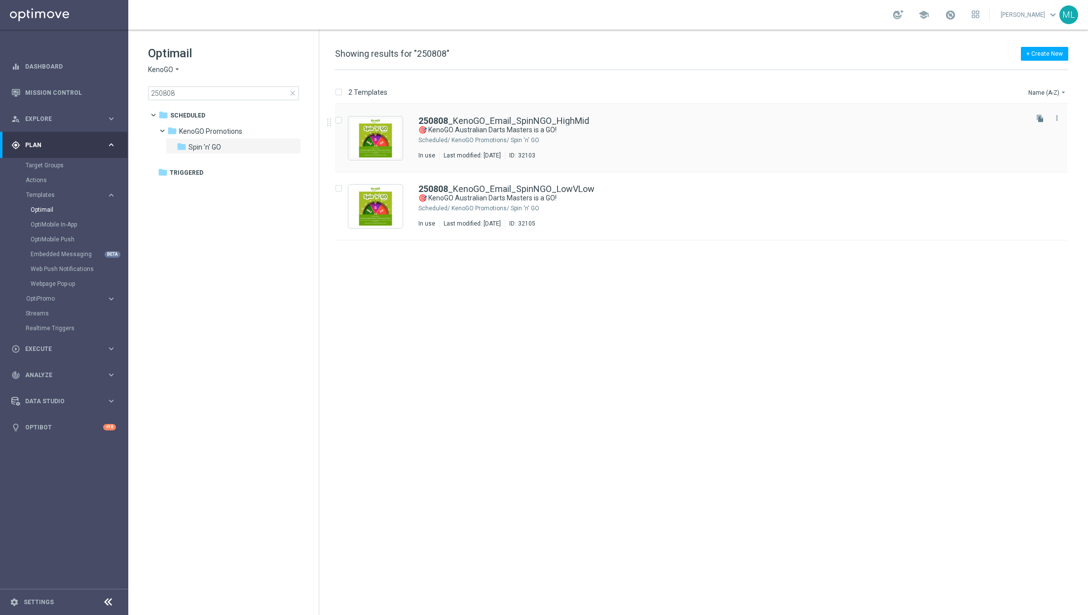
click at [615, 138] on div "KenoGO Promotions/ Spin 'n' GO" at bounding box center [738, 140] width 574 height 8
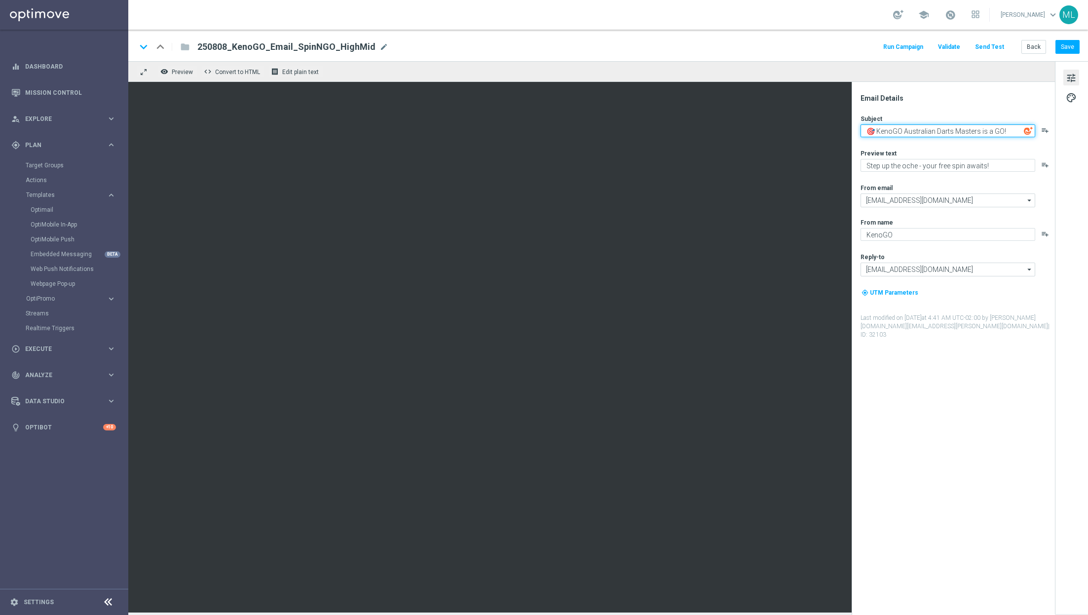
click at [913, 128] on textarea "🎯 KenoGO Australian Darts Masters is a GO!" at bounding box center [948, 130] width 175 height 13
paste textarea "Spin for your chance to win! 🌟"
type textarea "Spin for your chance to win! 🌟"
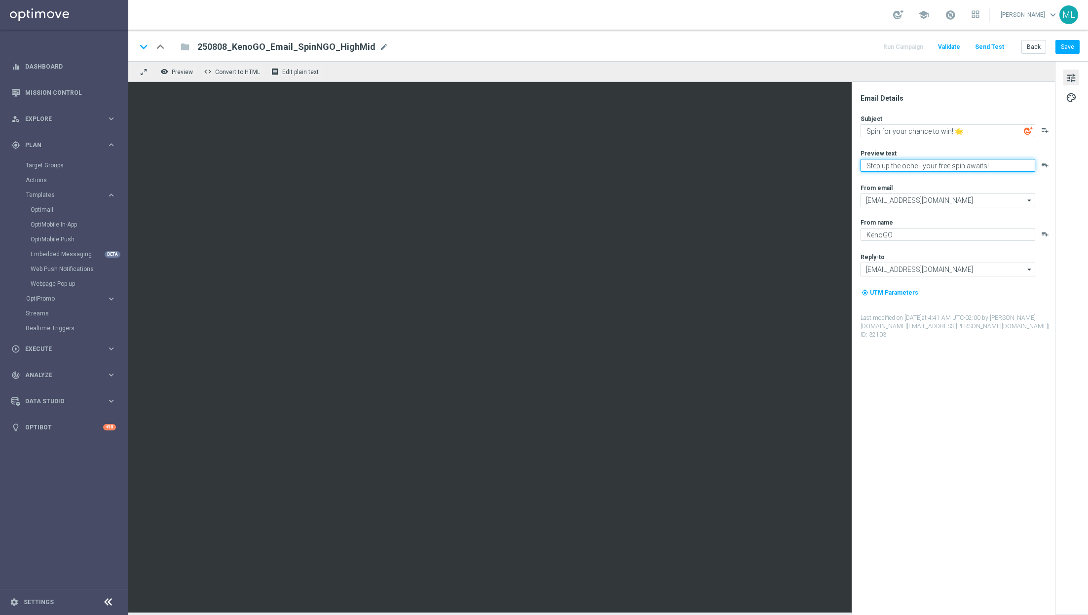
click at [883, 161] on textarea "Step up the oche - your free spin awaits!" at bounding box center [948, 165] width 175 height 13
paste textarea "Give it a whirl and see what's your"
type textarea "Give it a whirl and see what's yours!"
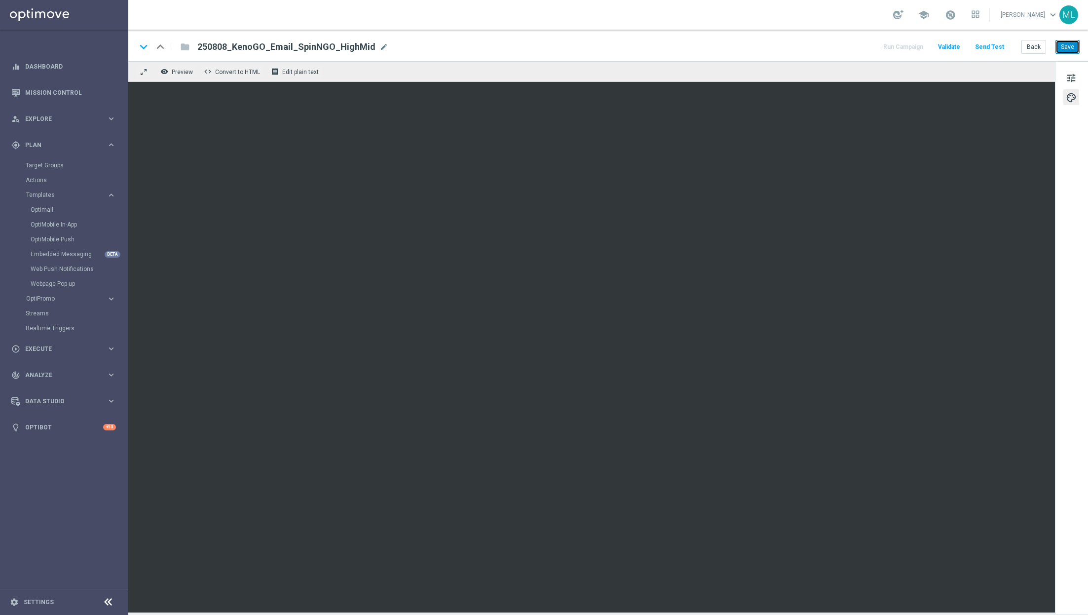
click at [1073, 48] on button "Save" at bounding box center [1067, 47] width 24 height 14
click at [1066, 48] on button "Save" at bounding box center [1067, 47] width 24 height 14
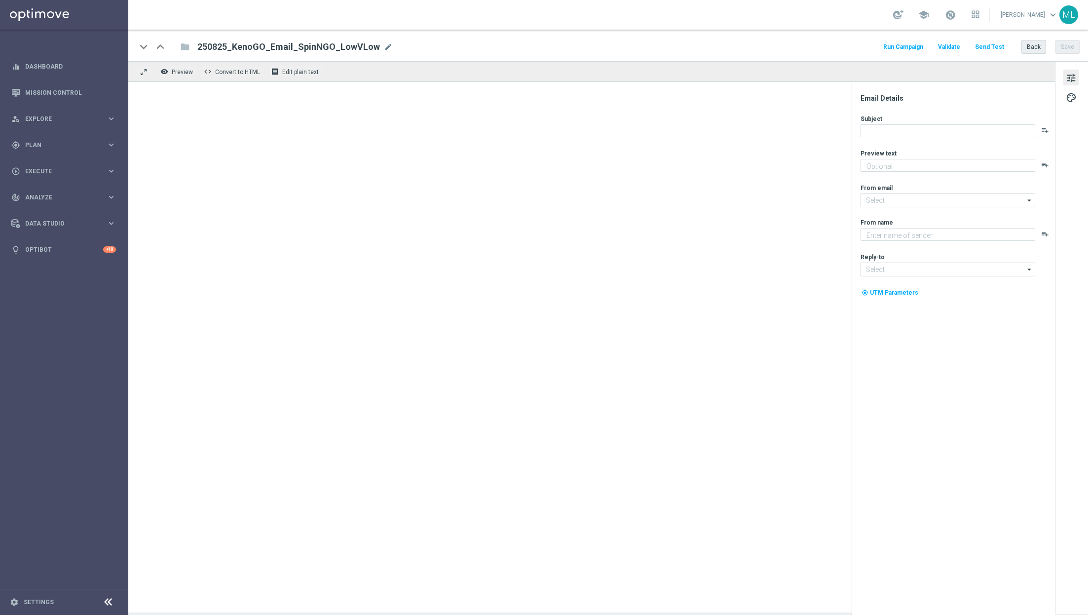
type textarea "Step up the oche - your free spin awaits!"
type input "[EMAIL_ADDRESS][DOMAIN_NAME]"
type textarea "KenoGO"
type input "[EMAIL_ADDRESS][DOMAIN_NAME]"
click at [1027, 47] on button "Back" at bounding box center [1033, 47] width 25 height 14
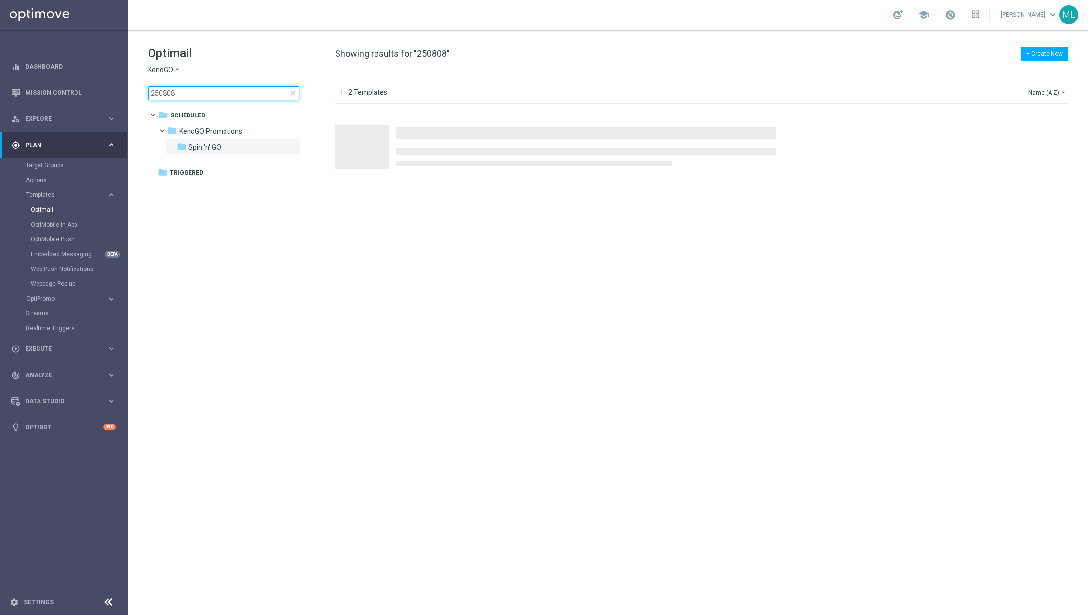
drag, startPoint x: 192, startPoint y: 90, endPoint x: 134, endPoint y: 87, distance: 57.8
click at [134, 87] on div "Optimail KenoGO arrow_drop_down × KenoGO 250808 close folder 1 Folder folder Sc…" at bounding box center [223, 98] width 190 height 136
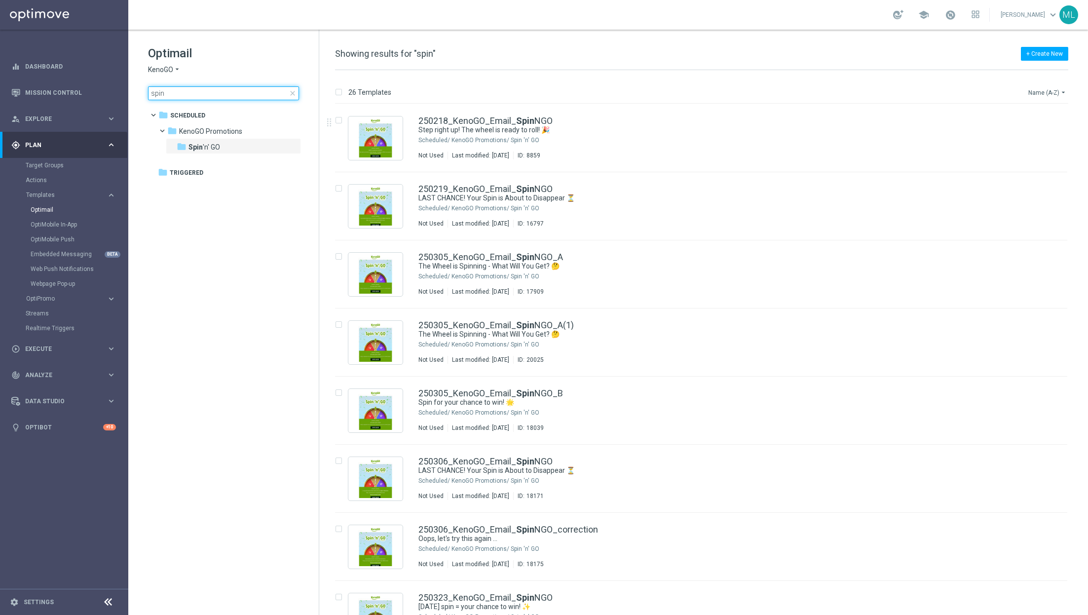
type input "spin"
click at [1062, 88] on icon "arrow_drop_down" at bounding box center [1063, 92] width 8 height 8
click at [1028, 138] on span "Date Modified (Newest)" at bounding box center [1030, 136] width 66 height 7
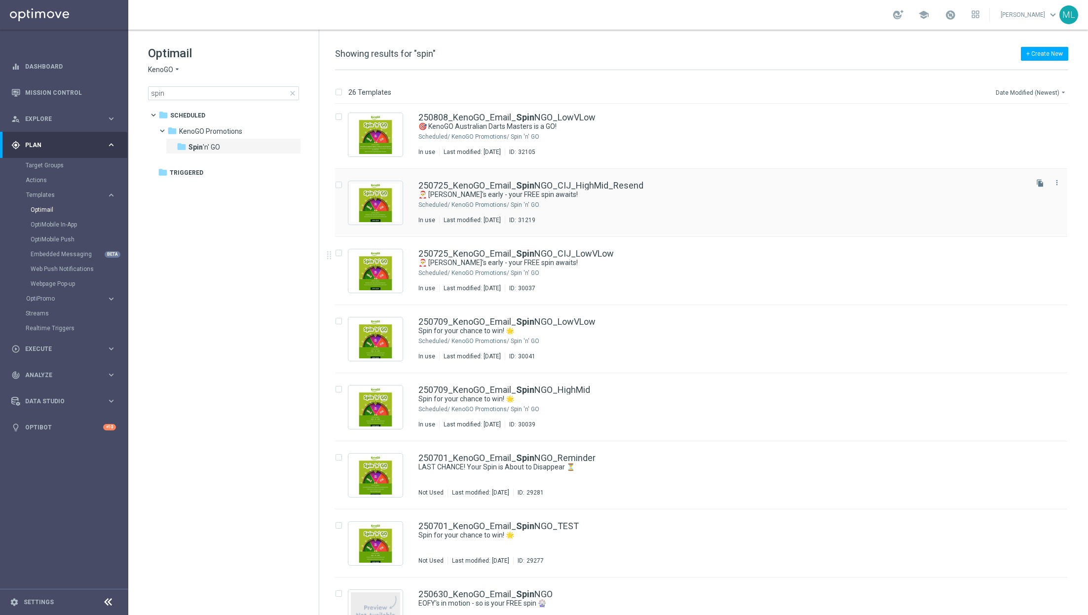
scroll to position [226, 0]
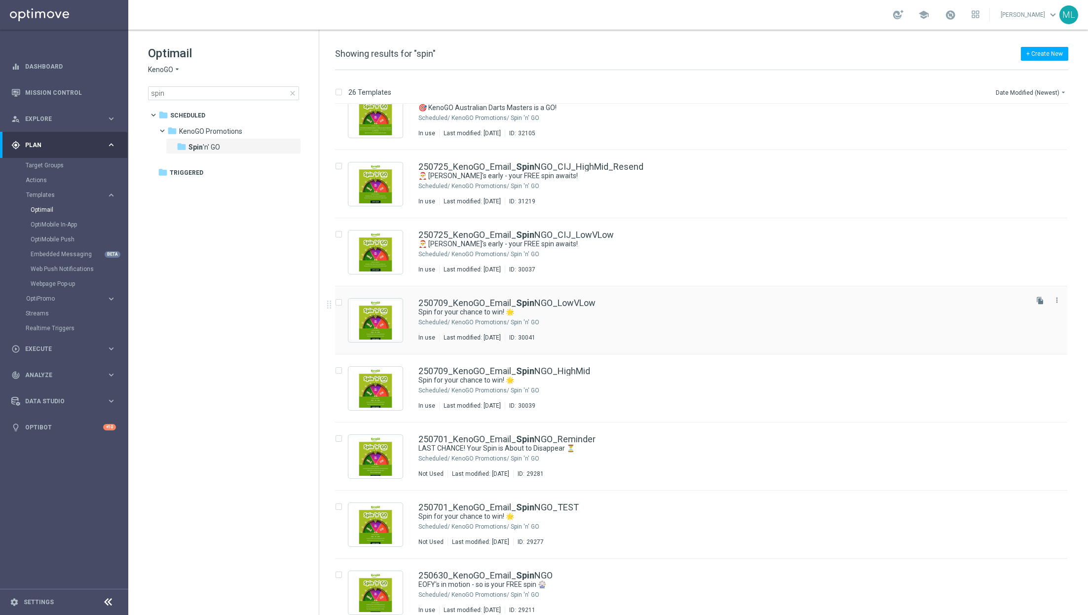
click at [627, 323] on div "KenoGO Promotions/ Spin 'n' GO" at bounding box center [738, 322] width 574 height 8
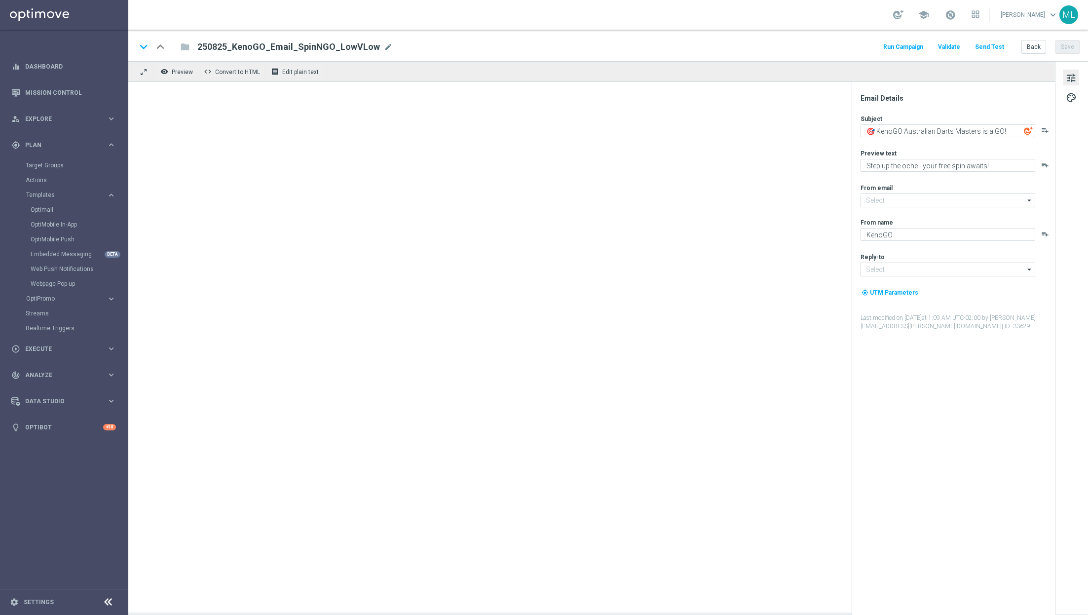
type input "[EMAIL_ADDRESS][DOMAIN_NAME]"
type textarea "Spin for your chance to win! 🌟"
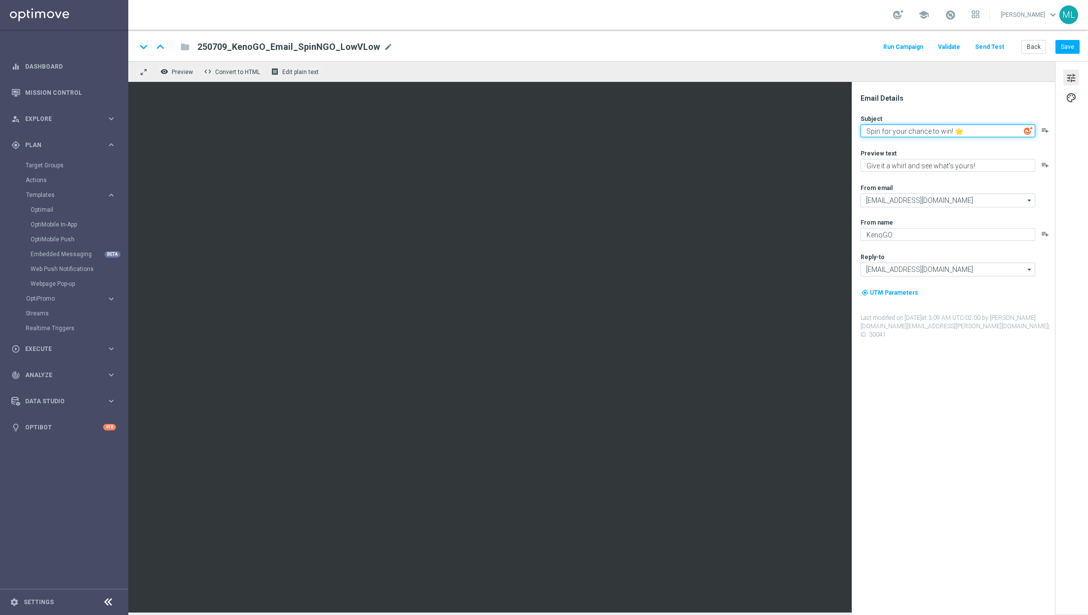
click at [918, 131] on textarea "Spin for your chance to win! 🌟" at bounding box center [948, 130] width 175 height 13
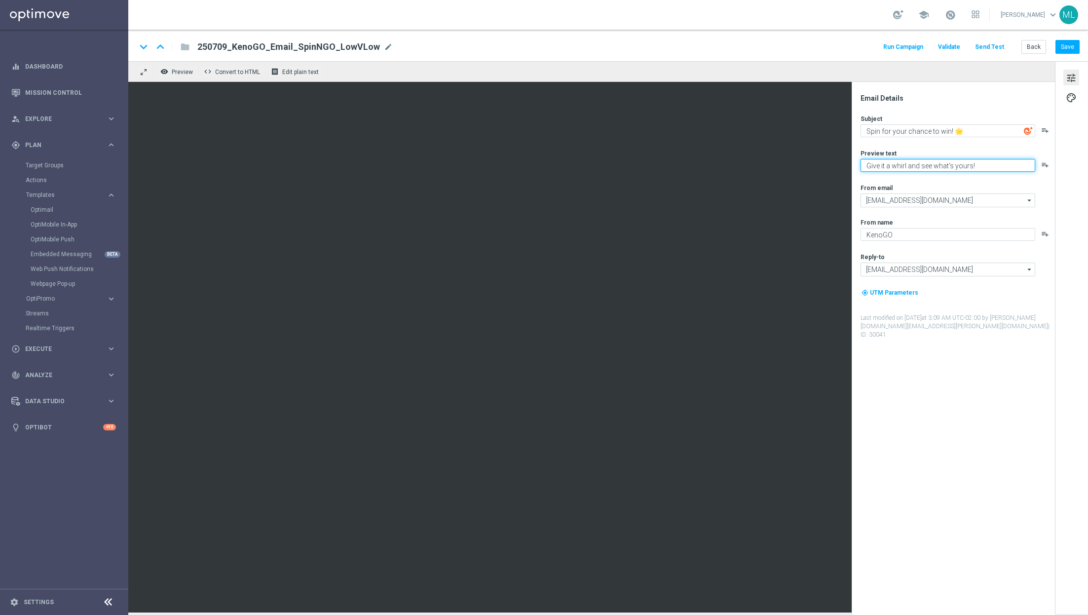
click at [907, 165] on textarea "Give it a whirl and see what's yours!" at bounding box center [948, 165] width 175 height 13
paste textarea "Spin for your chance to win! 🌟"
type textarea "Give it a whirl and see what's yours!"
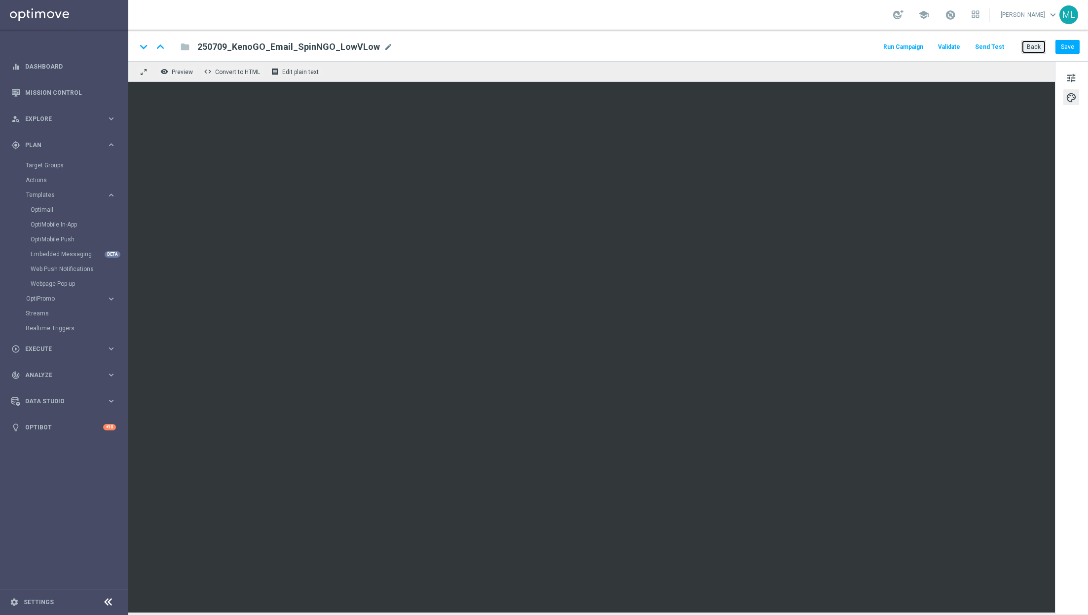
click at [1033, 47] on button "Back" at bounding box center [1033, 47] width 25 height 14
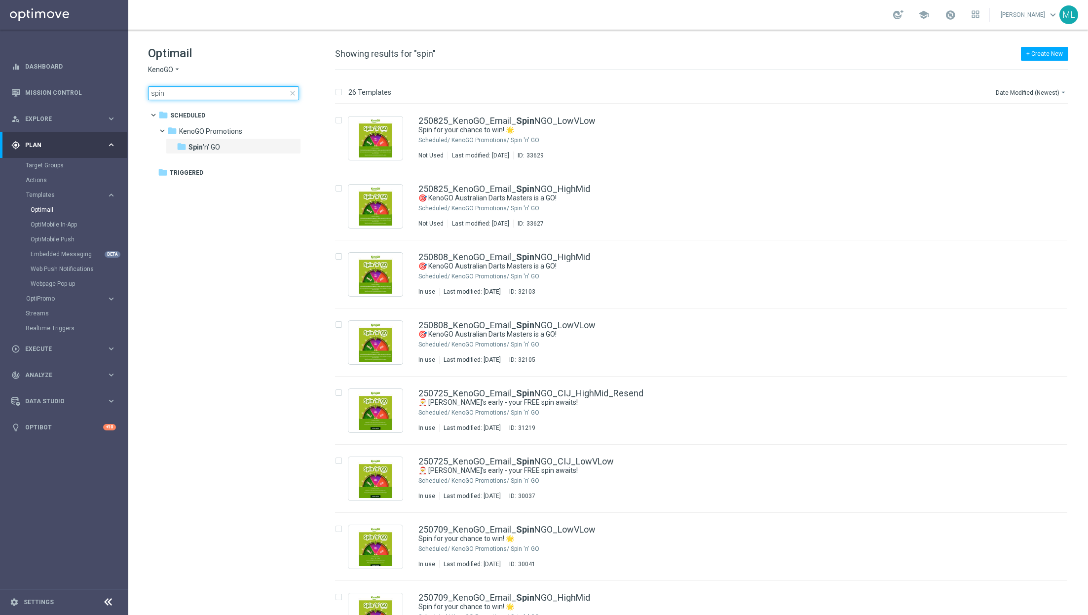
drag, startPoint x: 178, startPoint y: 90, endPoint x: 131, endPoint y: 88, distance: 47.4
click at [131, 88] on div "Optimail KenoGO arrow_drop_down × KenoGO spin close folder 1 Folder folder Sche…" at bounding box center [223, 98] width 190 height 136
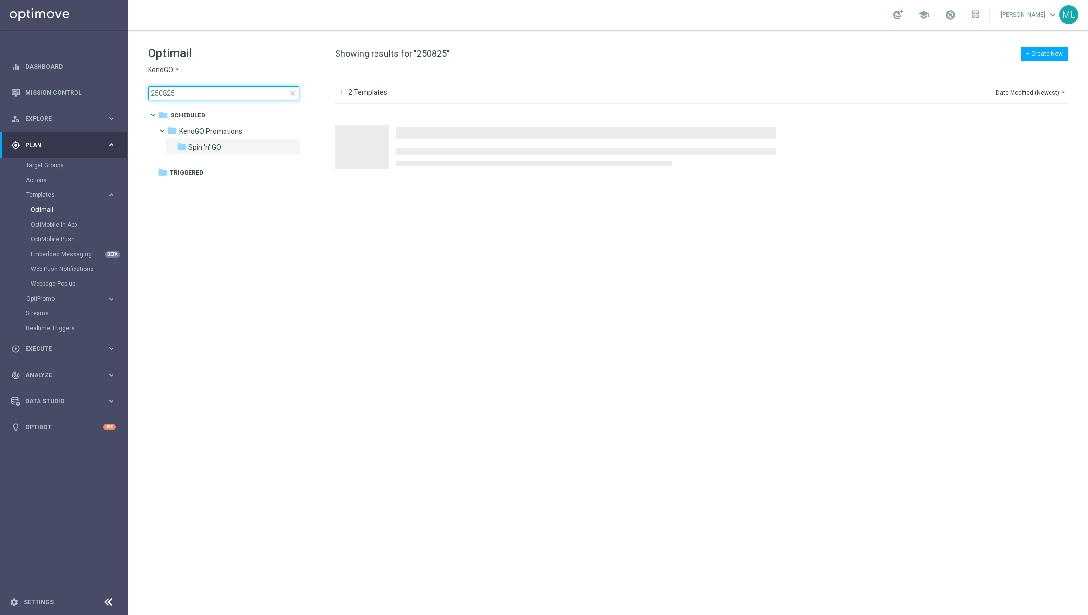
type input "250825"
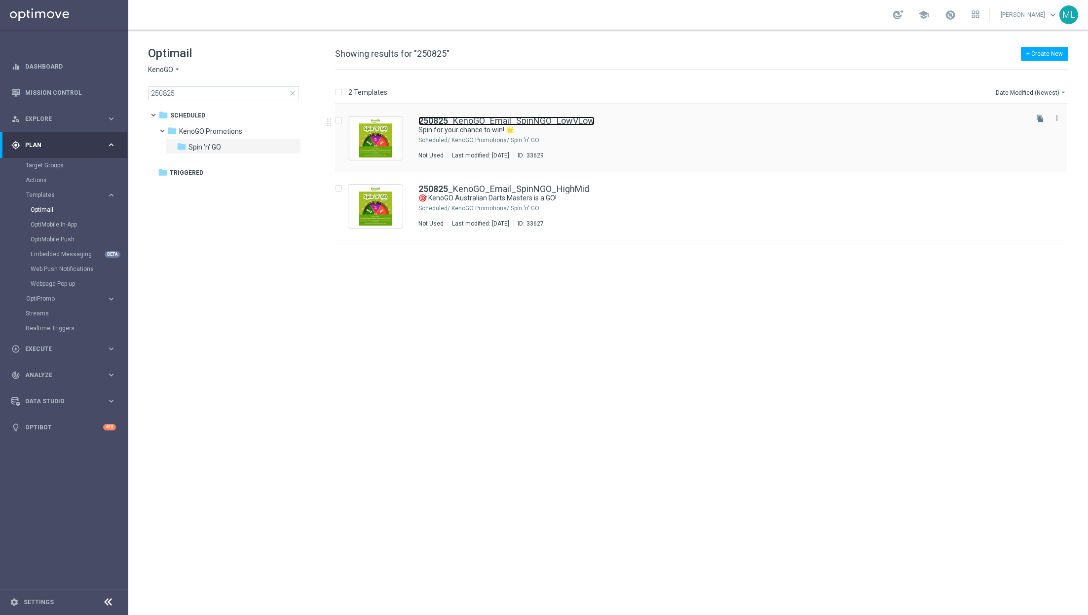
click at [589, 117] on link "250825 _KenoGO_Email_SpinNGO_LowVLow" at bounding box center [506, 120] width 176 height 9
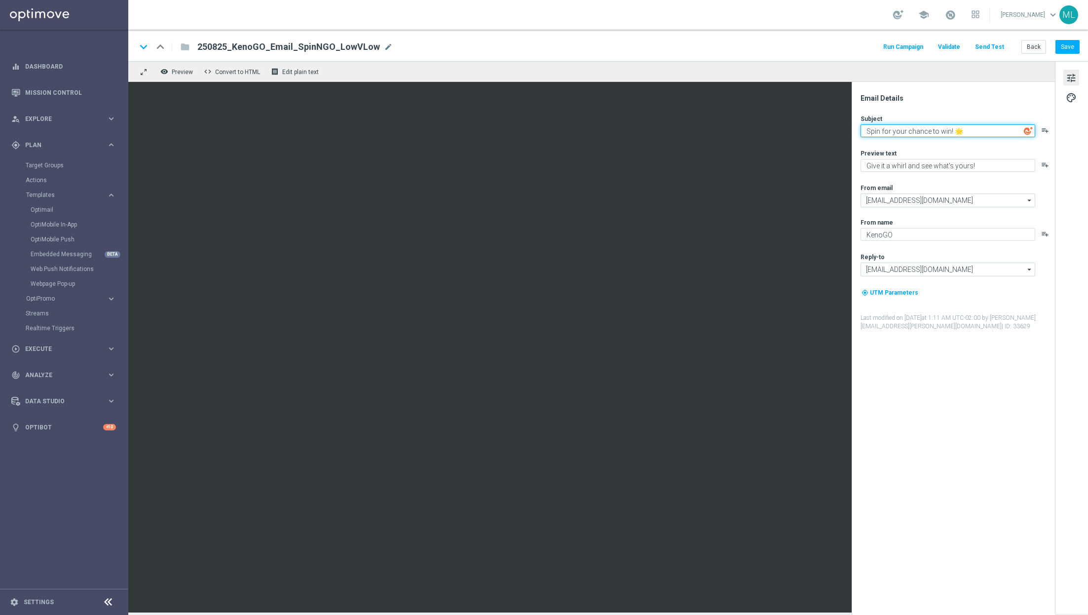
click at [911, 127] on textarea "Spin for your chance to win! 🌟" at bounding box center [948, 130] width 175 height 13
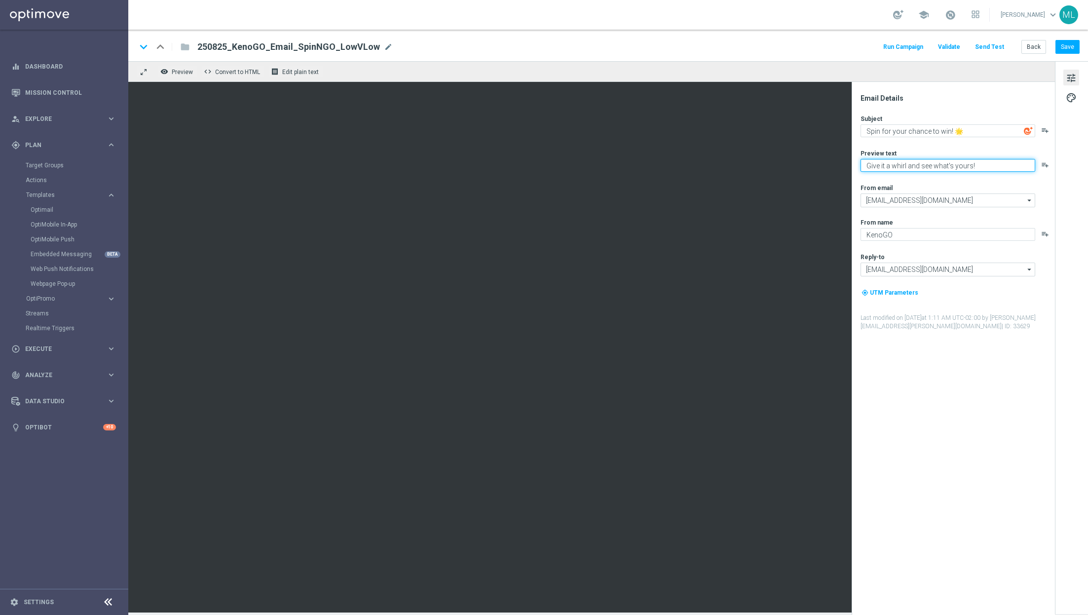
click at [912, 166] on textarea "Give it a whirl and see what's yours!" at bounding box center [948, 165] width 175 height 13
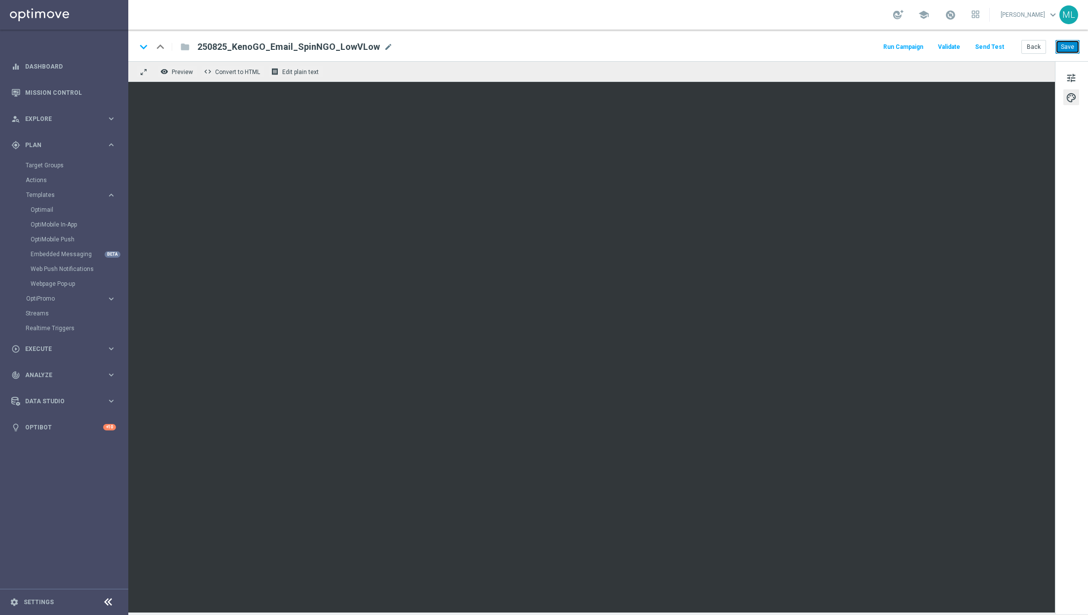
click at [1070, 45] on button "Save" at bounding box center [1067, 47] width 24 height 14
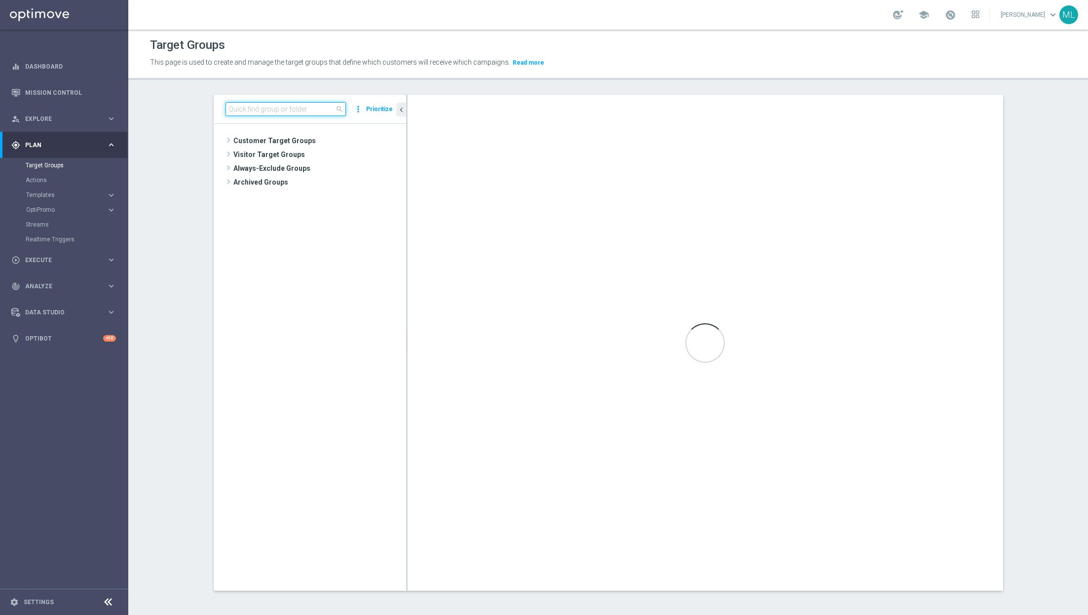
click at [252, 108] on input at bounding box center [285, 109] width 120 height 14
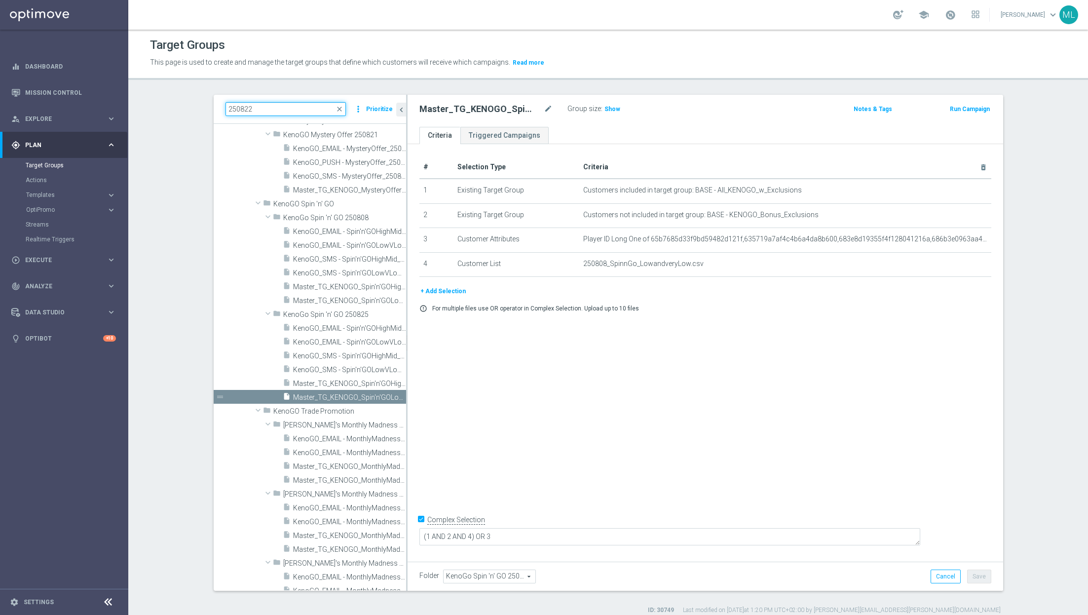
type input "250822"
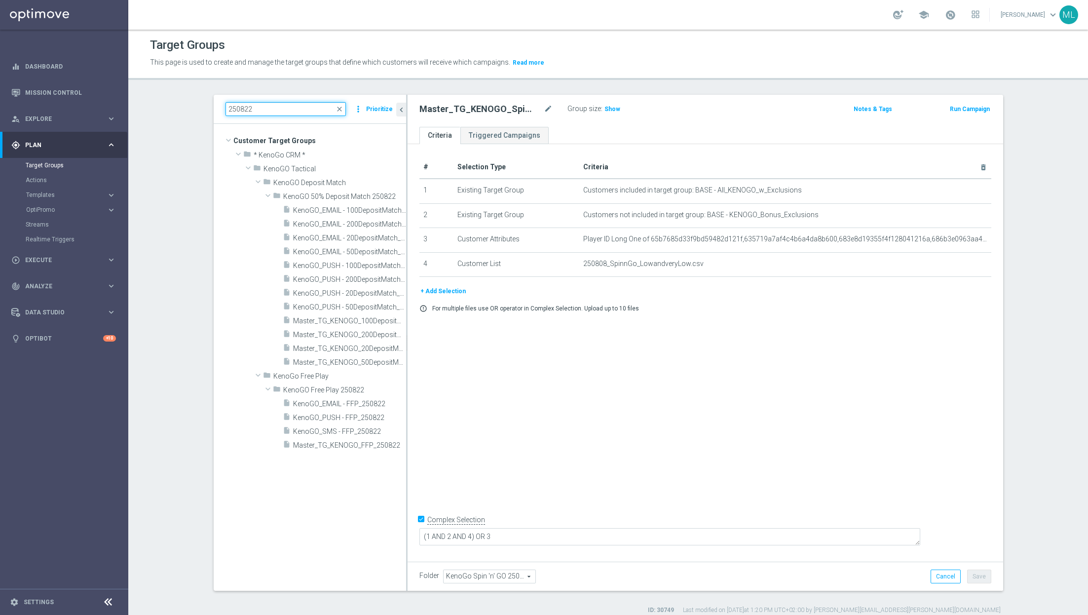
scroll to position [0, 0]
click at [338, 431] on span "KenoGO_SMS - FFP_250822" at bounding box center [337, 431] width 89 height 8
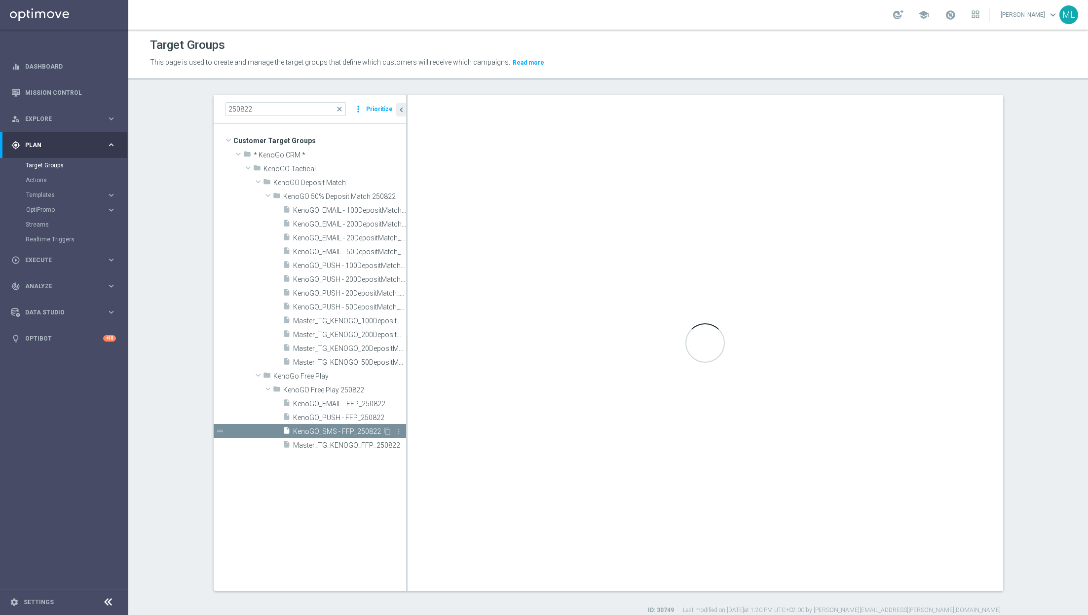
checkbox input "false"
type input "KenoGO Free Play 250822"
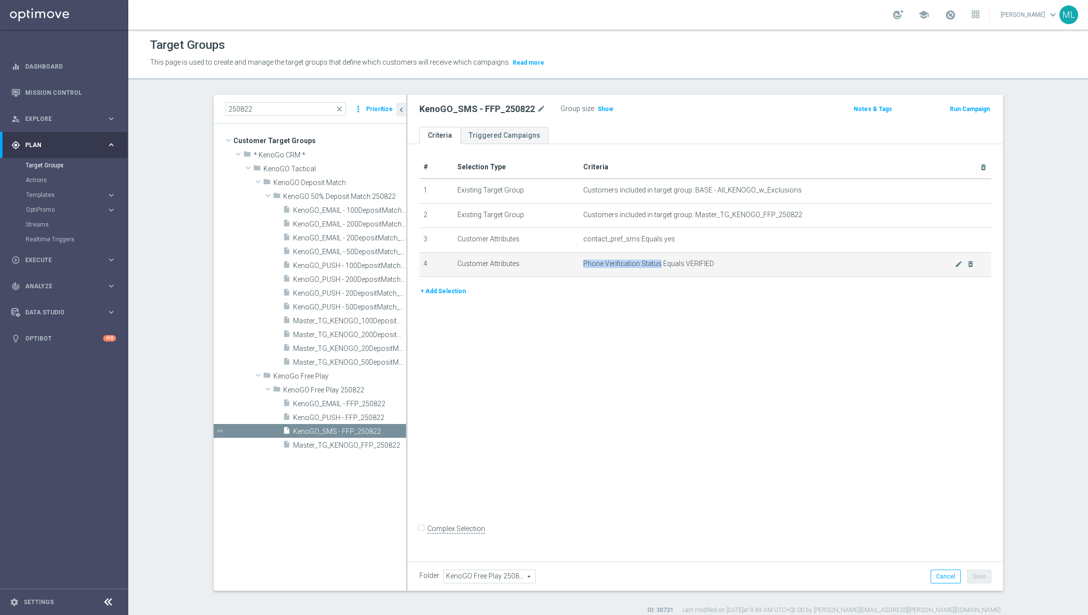
drag, startPoint x: 659, startPoint y: 264, endPoint x: 580, endPoint y: 263, distance: 79.0
click at [580, 263] on td "Phone Verification Status Equals VERIFIED mode_edit delete_forever" at bounding box center [785, 264] width 412 height 25
copy span "Phone Verification Status"
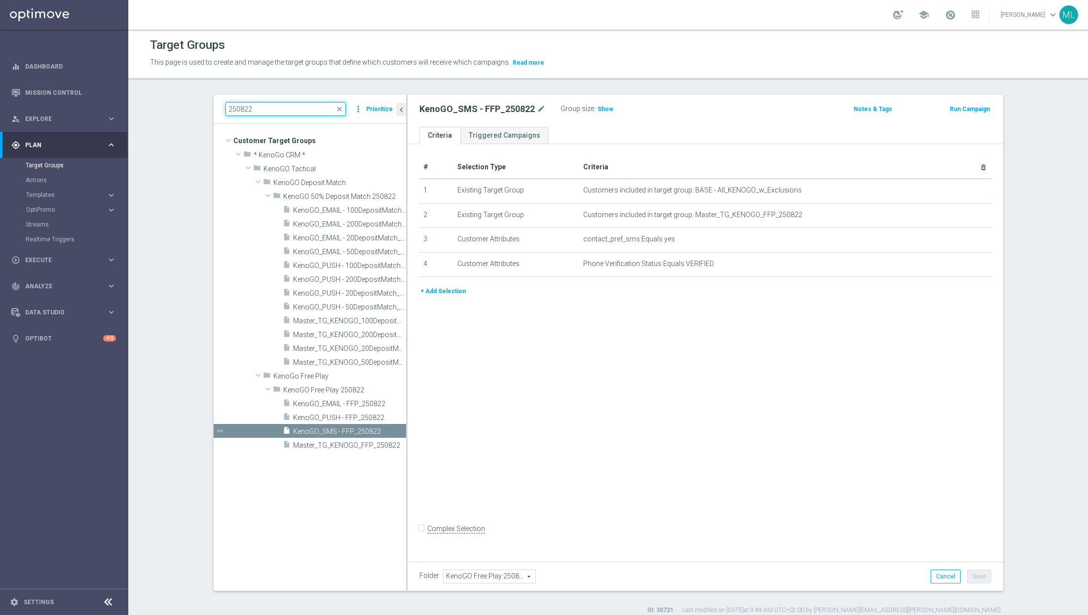
click at [257, 110] on input "250822" at bounding box center [285, 109] width 120 height 14
type input "250812"
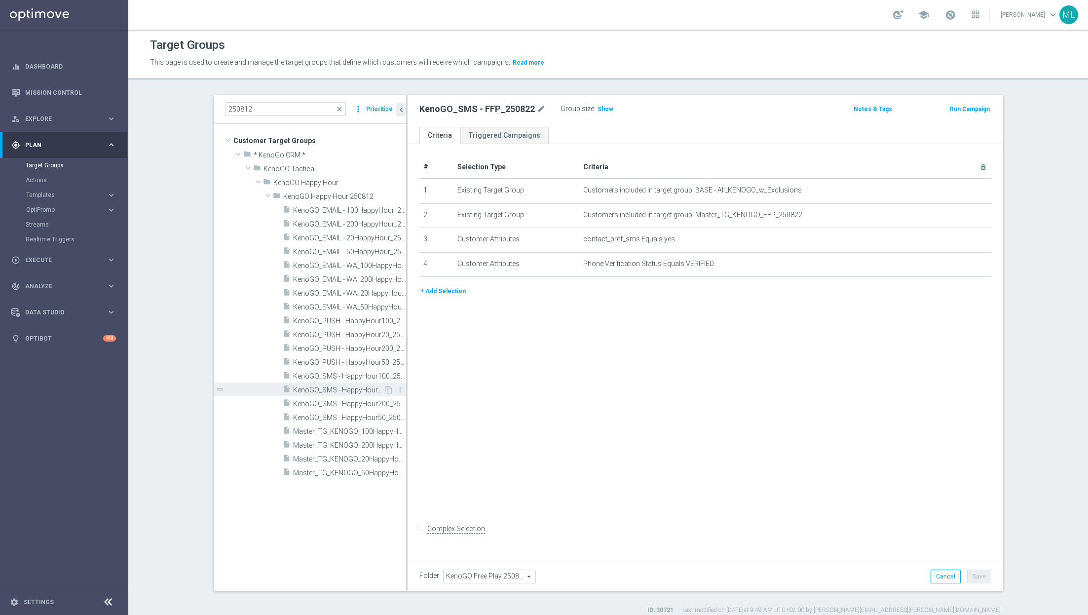
click at [335, 386] on span "KenoGO_SMS - HappyHour20_250812" at bounding box center [338, 390] width 91 height 8
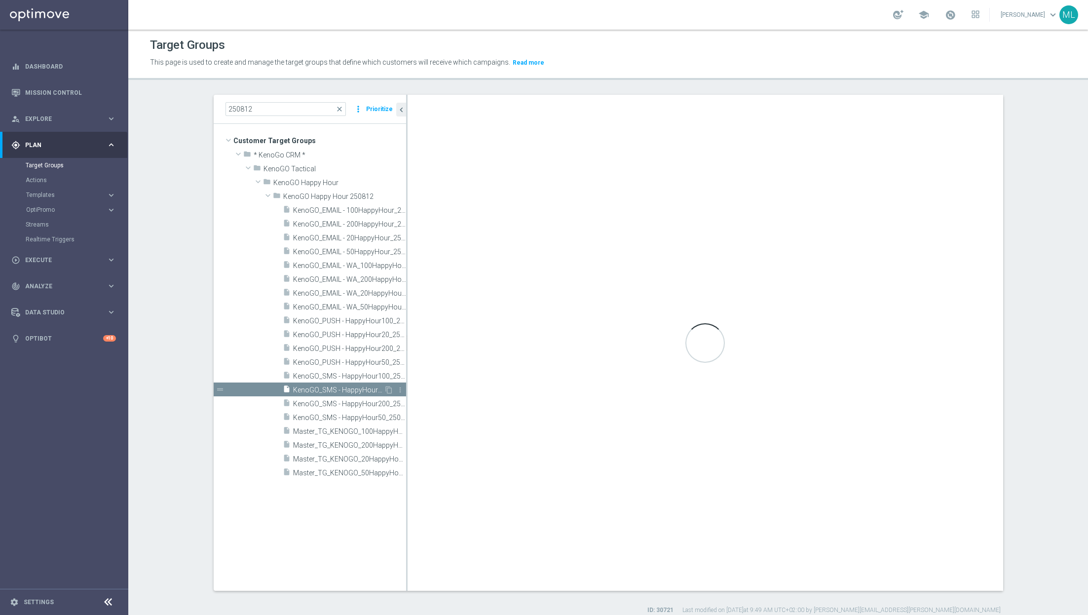
type input "KenoGO Happy Hour 250812"
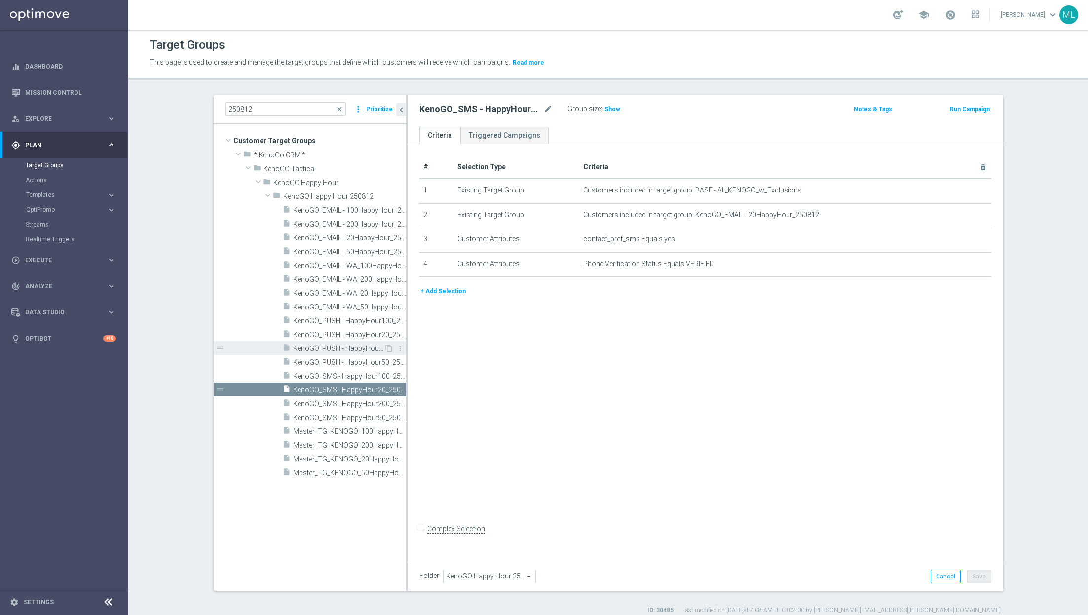
click at [329, 347] on span "KenoGO_PUSH - HappyHour200_250812" at bounding box center [338, 348] width 91 height 8
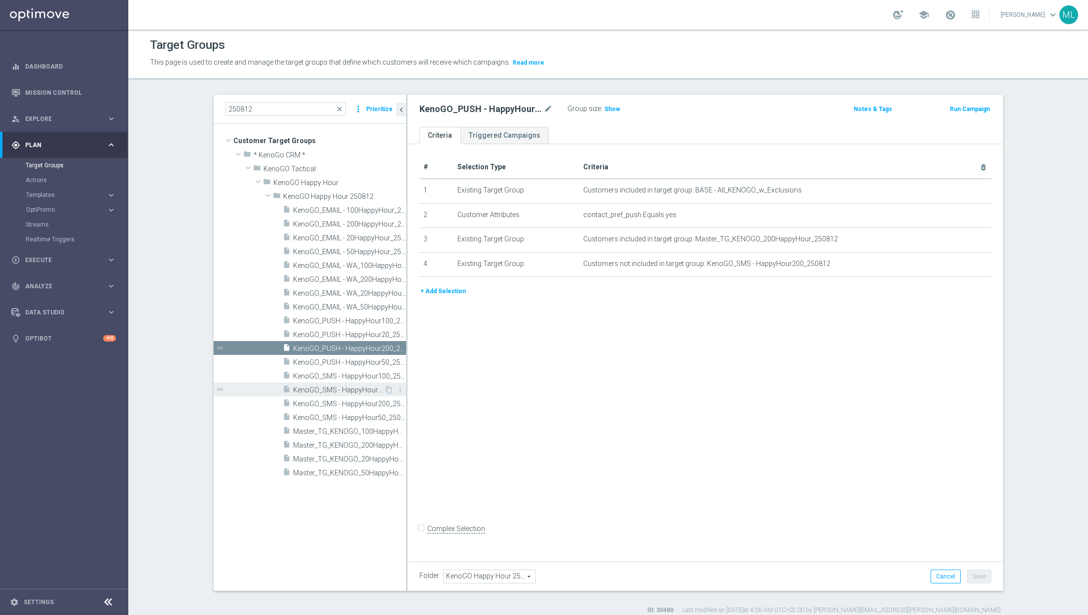
click at [325, 383] on div "insert_drive_file KenoGO_SMS - HappyHour20_250812" at bounding box center [333, 389] width 101 height 14
